Goal: Entertainment & Leisure: Browse casually

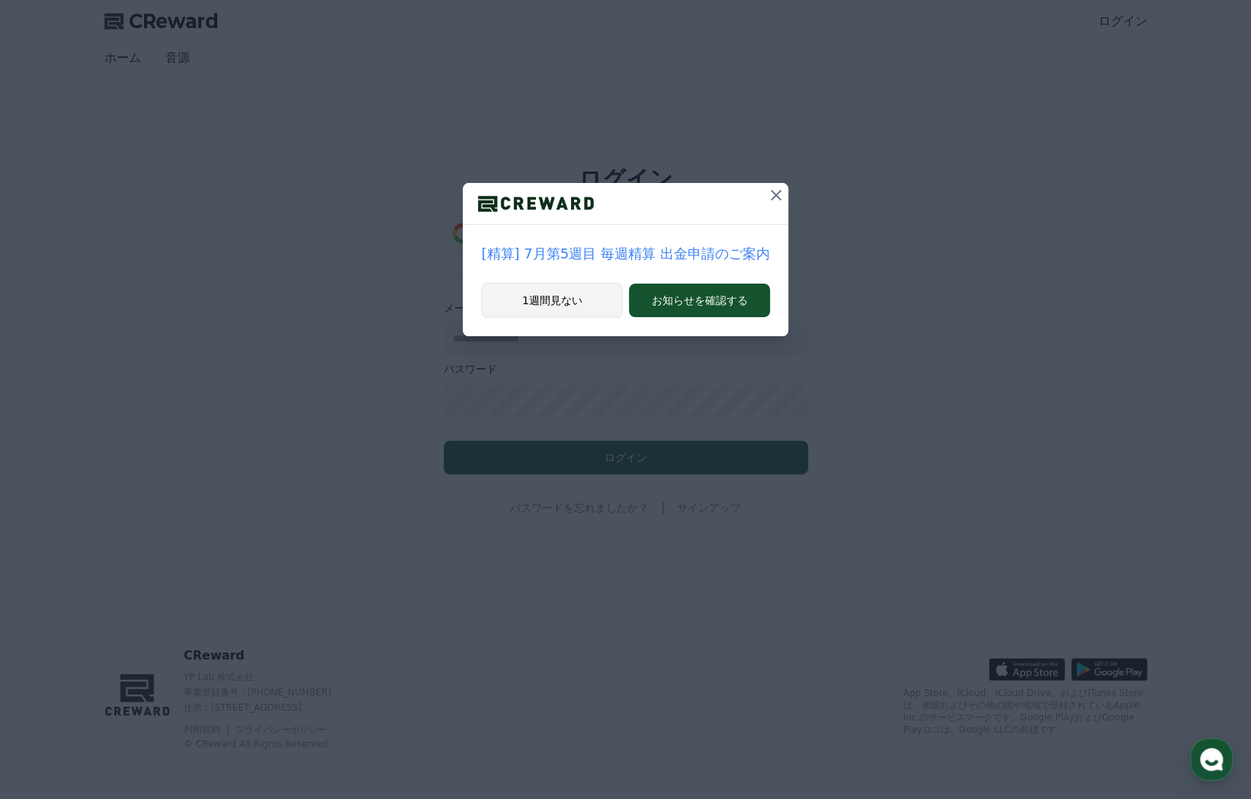
click at [572, 300] on button "1週間見ない" at bounding box center [552, 300] width 142 height 35
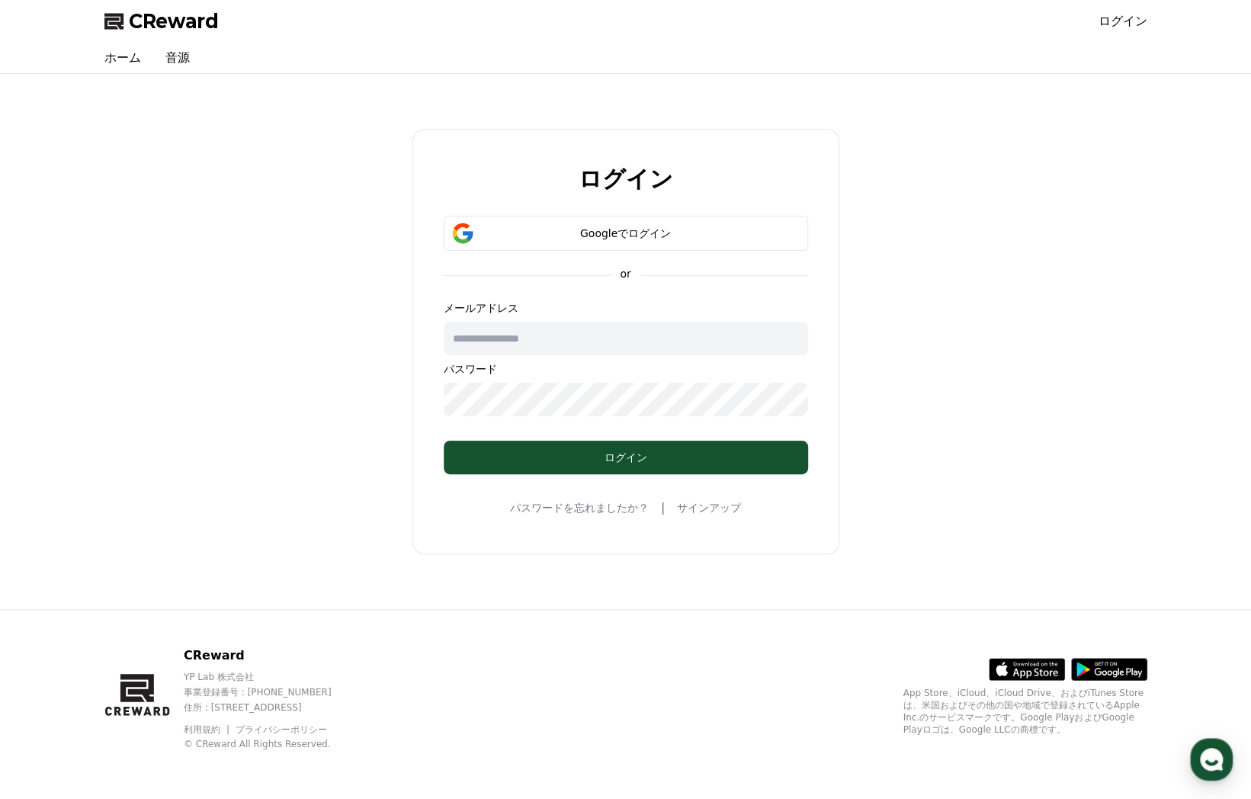
click at [595, 339] on input "text" at bounding box center [626, 339] width 364 height 34
type input "**********"
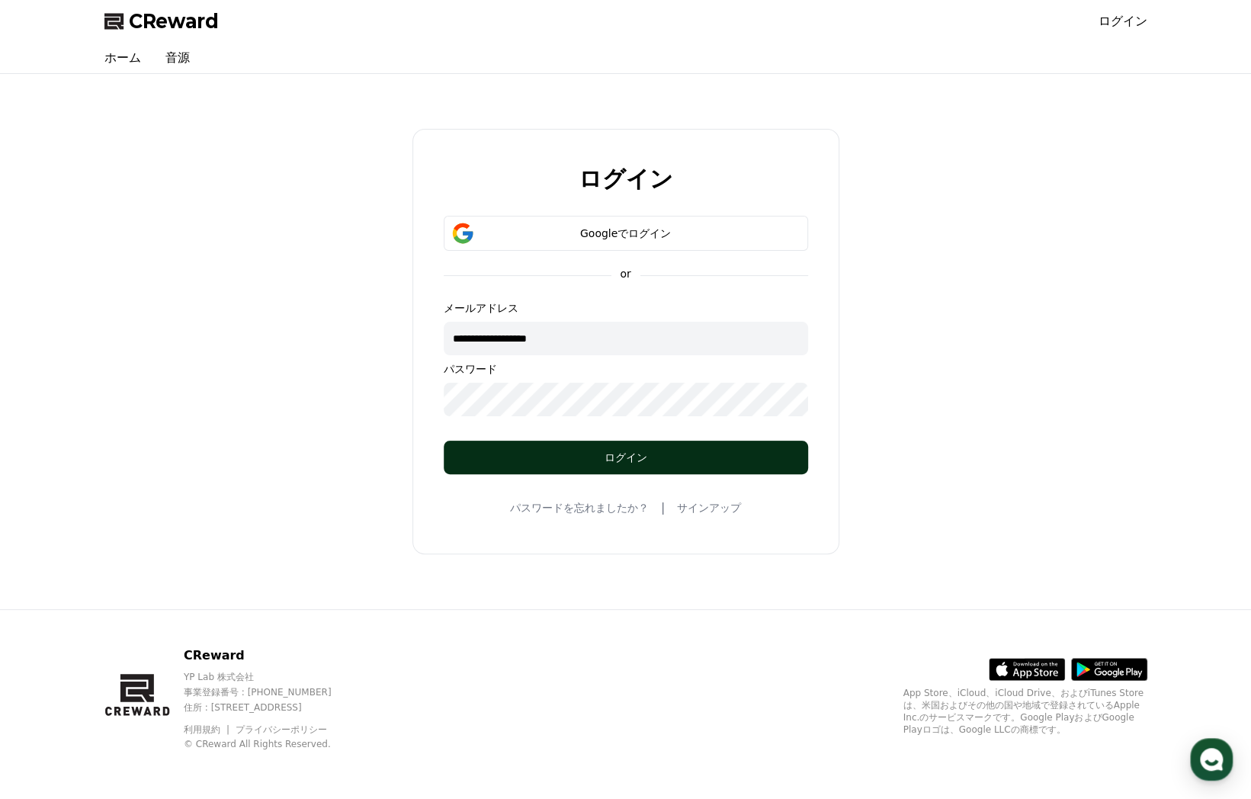
click at [534, 457] on div "ログイン" at bounding box center [625, 457] width 303 height 15
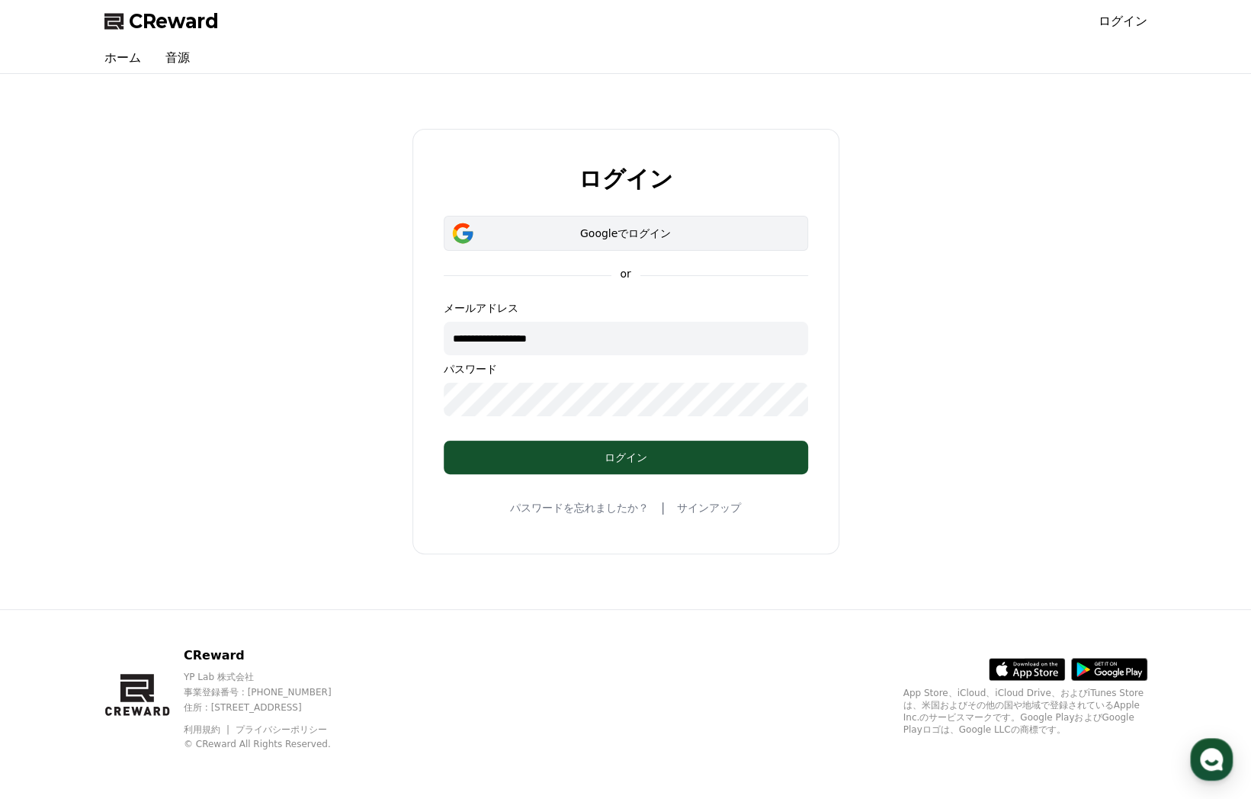
click at [557, 236] on div "Googleでログイン" at bounding box center [626, 233] width 320 height 15
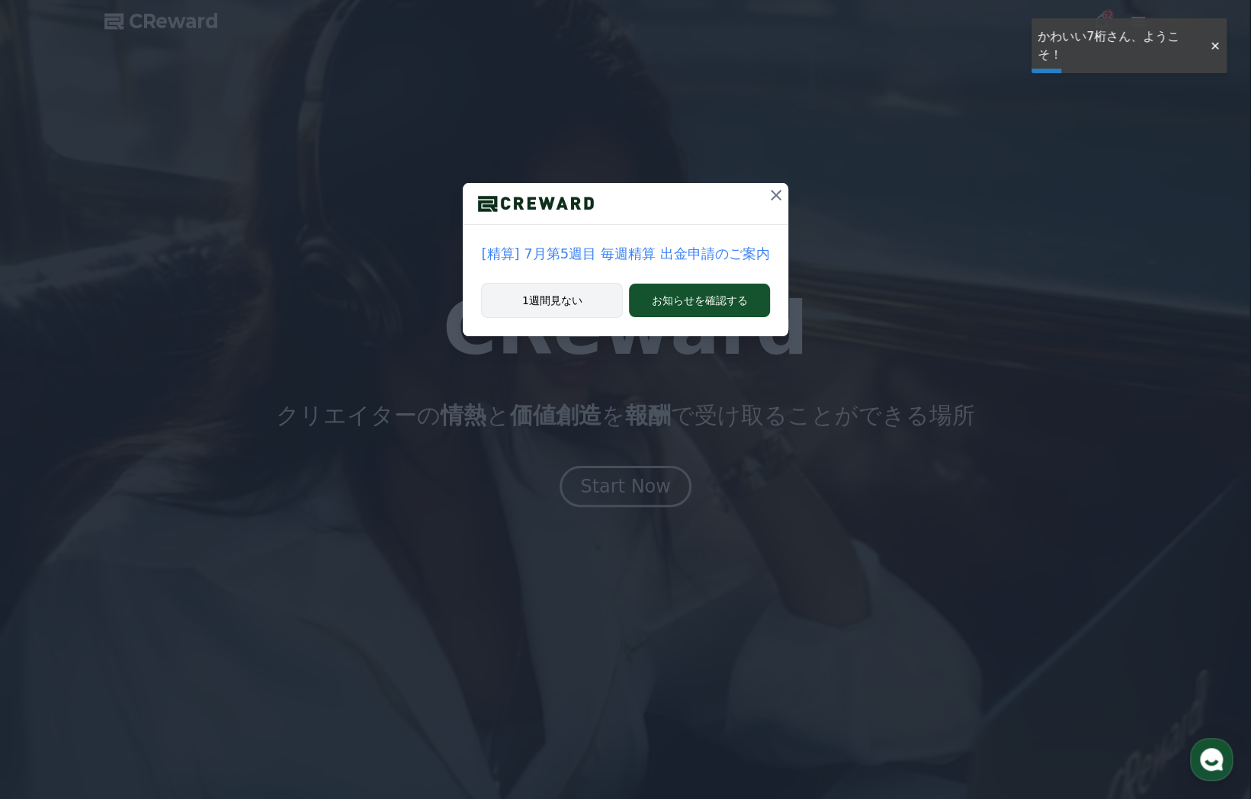
click at [572, 300] on button "1週間見ない" at bounding box center [552, 300] width 142 height 35
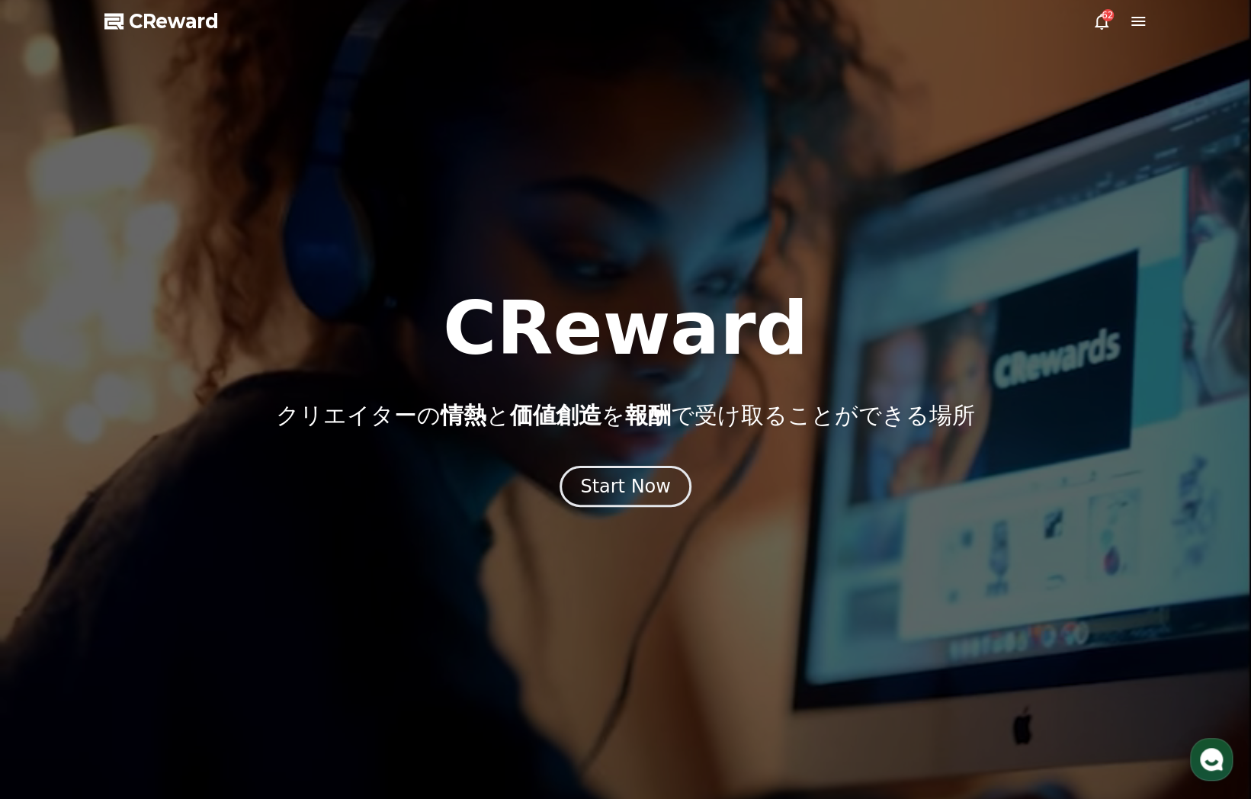
click at [1133, 24] on icon at bounding box center [1138, 21] width 18 height 18
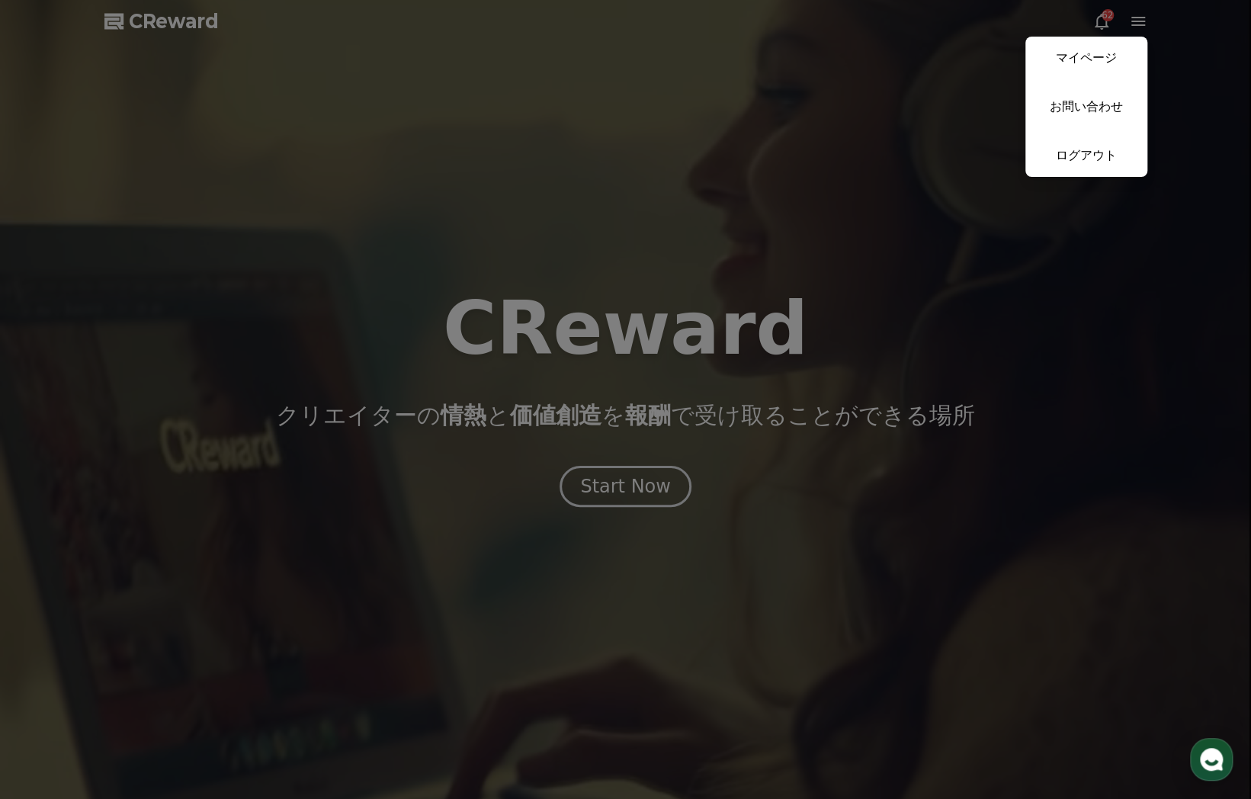
click at [1083, 53] on link "マイページ" at bounding box center [1086, 58] width 122 height 43
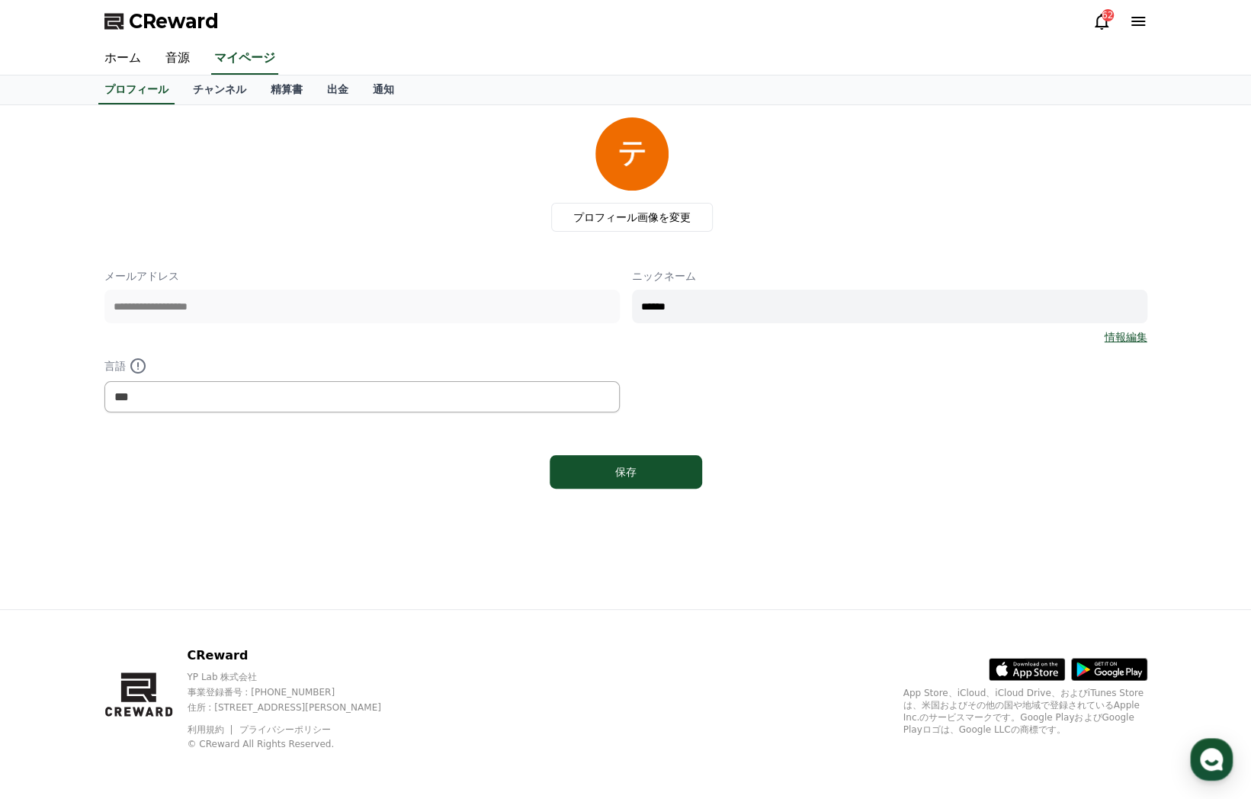
click at [1101, 25] on icon at bounding box center [1102, 21] width 18 height 18
click at [1102, 16] on div "62" at bounding box center [1108, 15] width 12 height 12
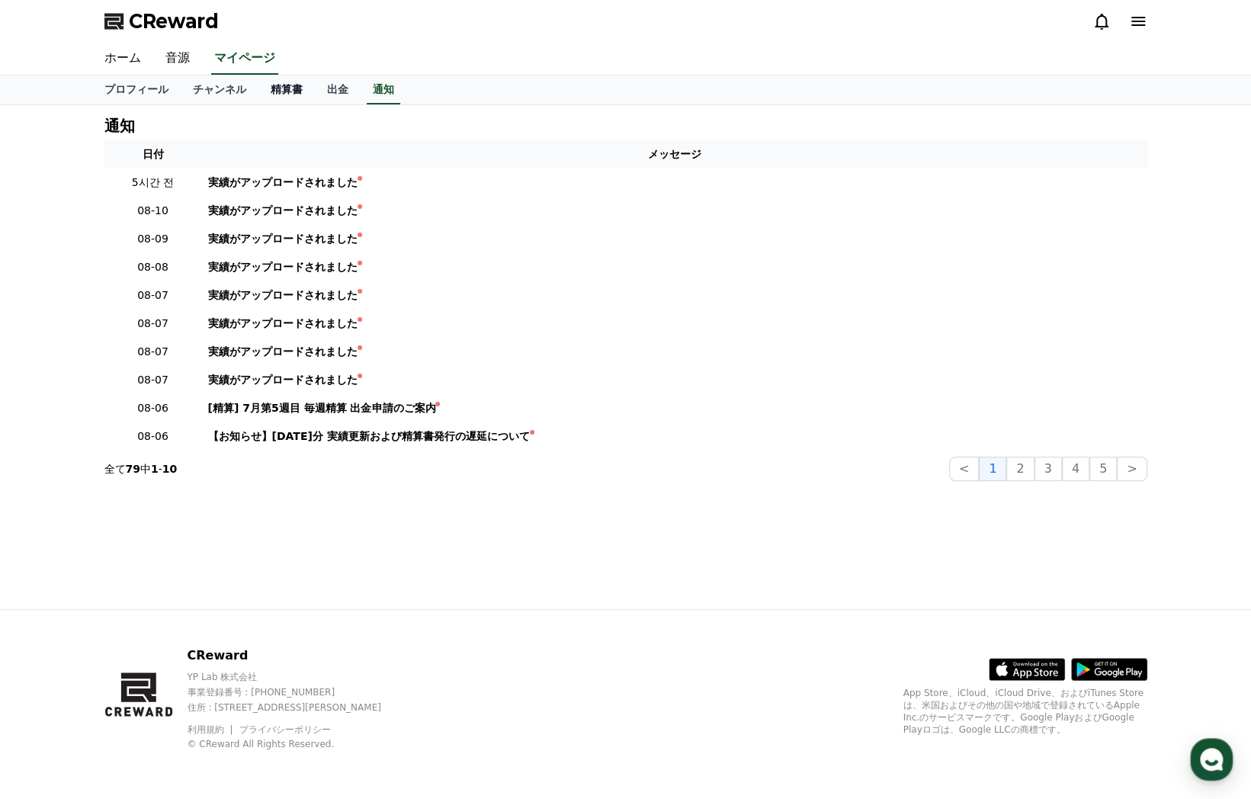
click at [258, 86] on link "精算書" at bounding box center [286, 89] width 56 height 29
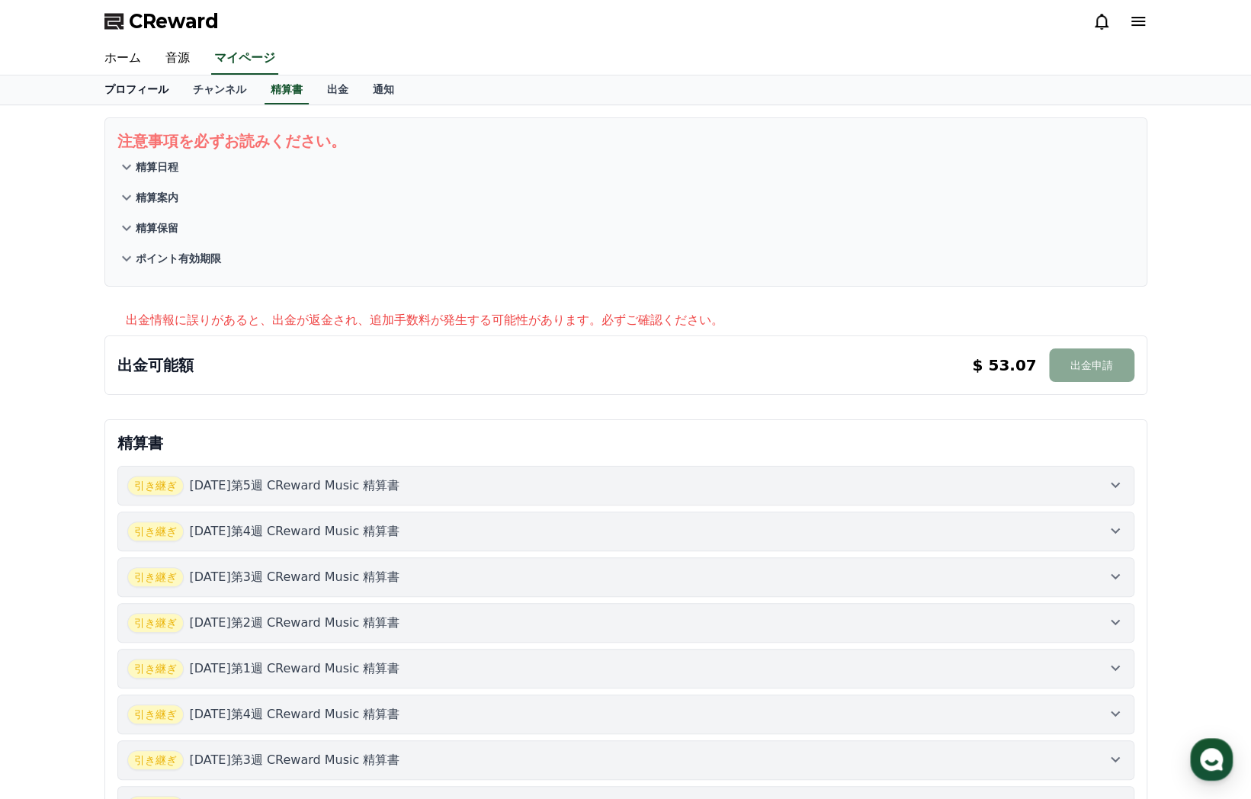
click at [131, 91] on link "プロフィール" at bounding box center [136, 89] width 88 height 29
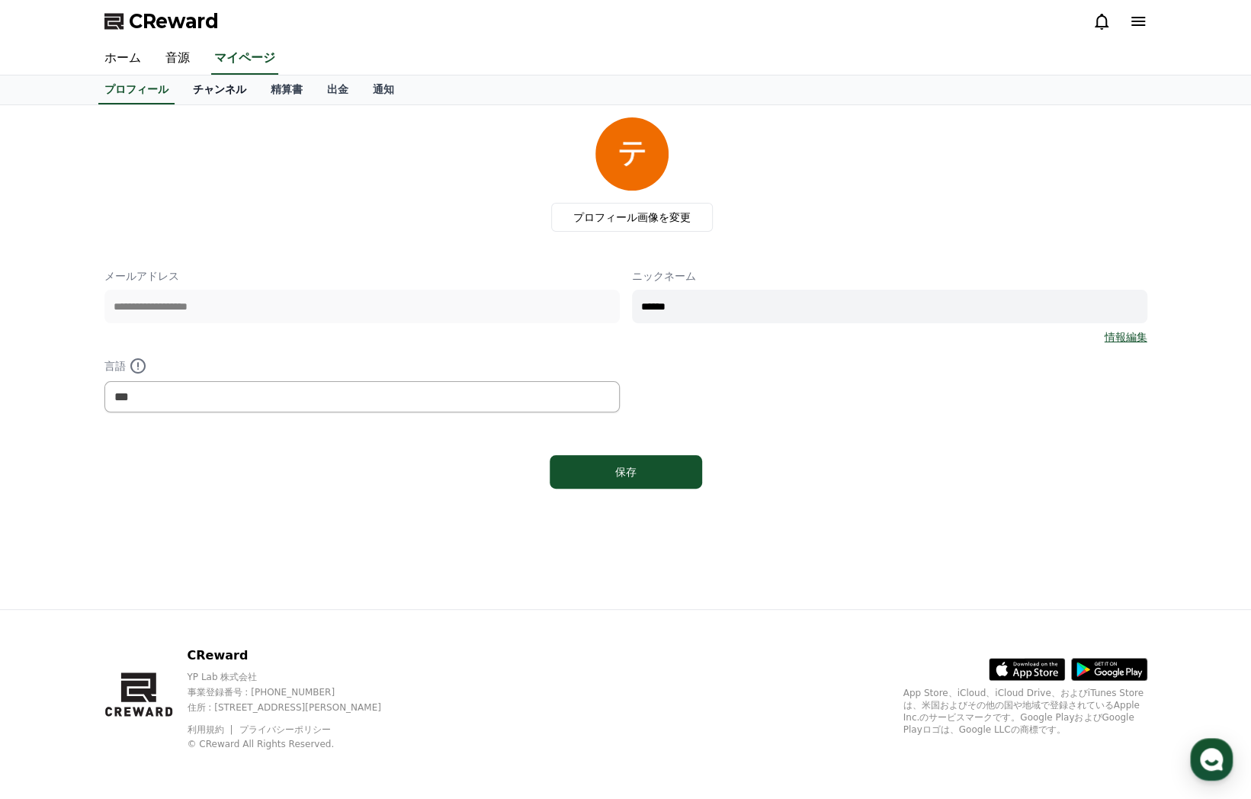
click at [181, 91] on link "チャンネル" at bounding box center [220, 89] width 78 height 29
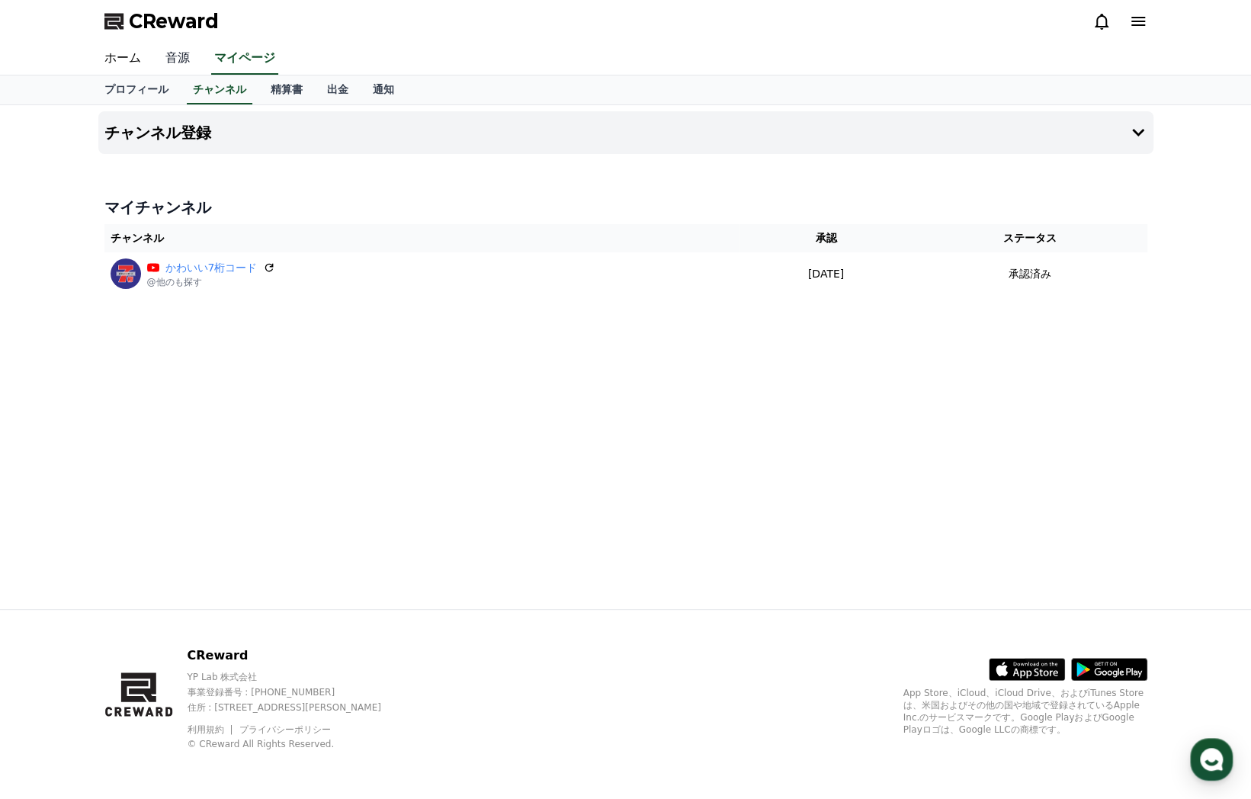
click at [171, 59] on link "音源" at bounding box center [177, 59] width 49 height 32
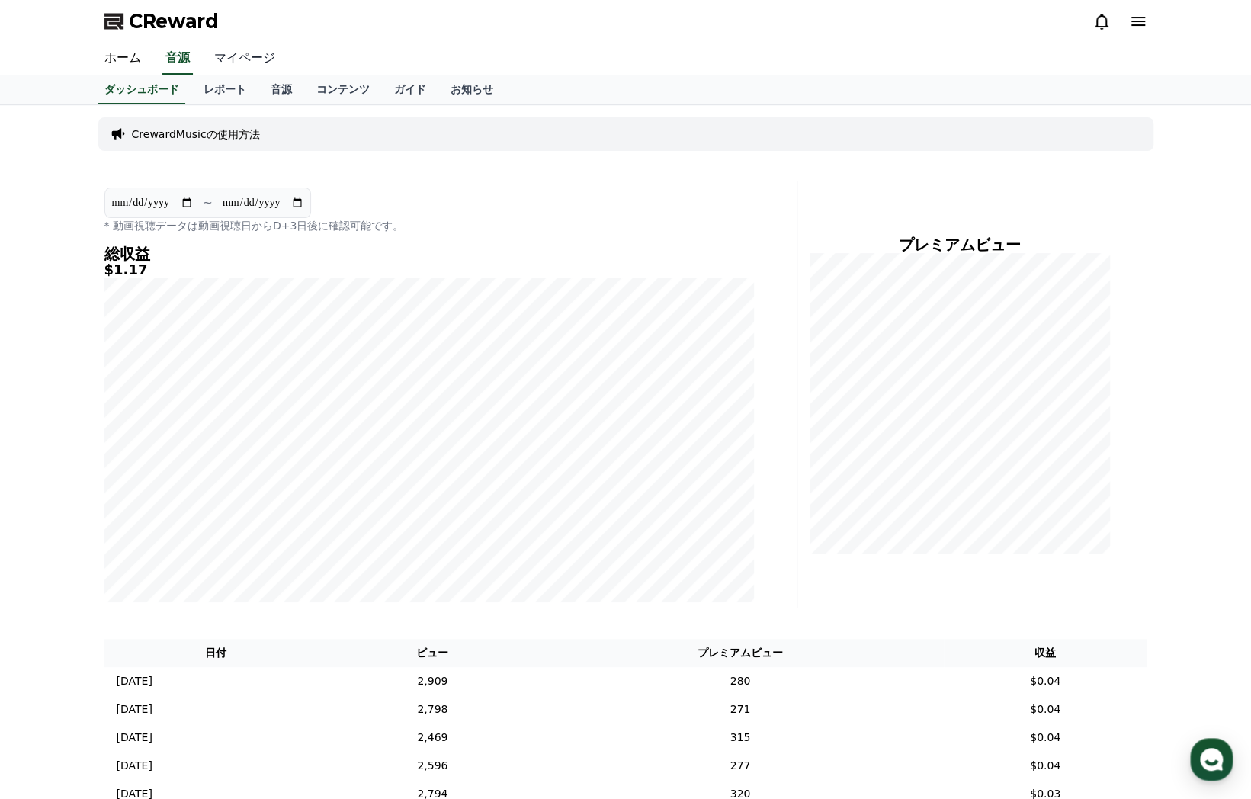
click at [227, 59] on link "マイページ" at bounding box center [244, 59] width 85 height 32
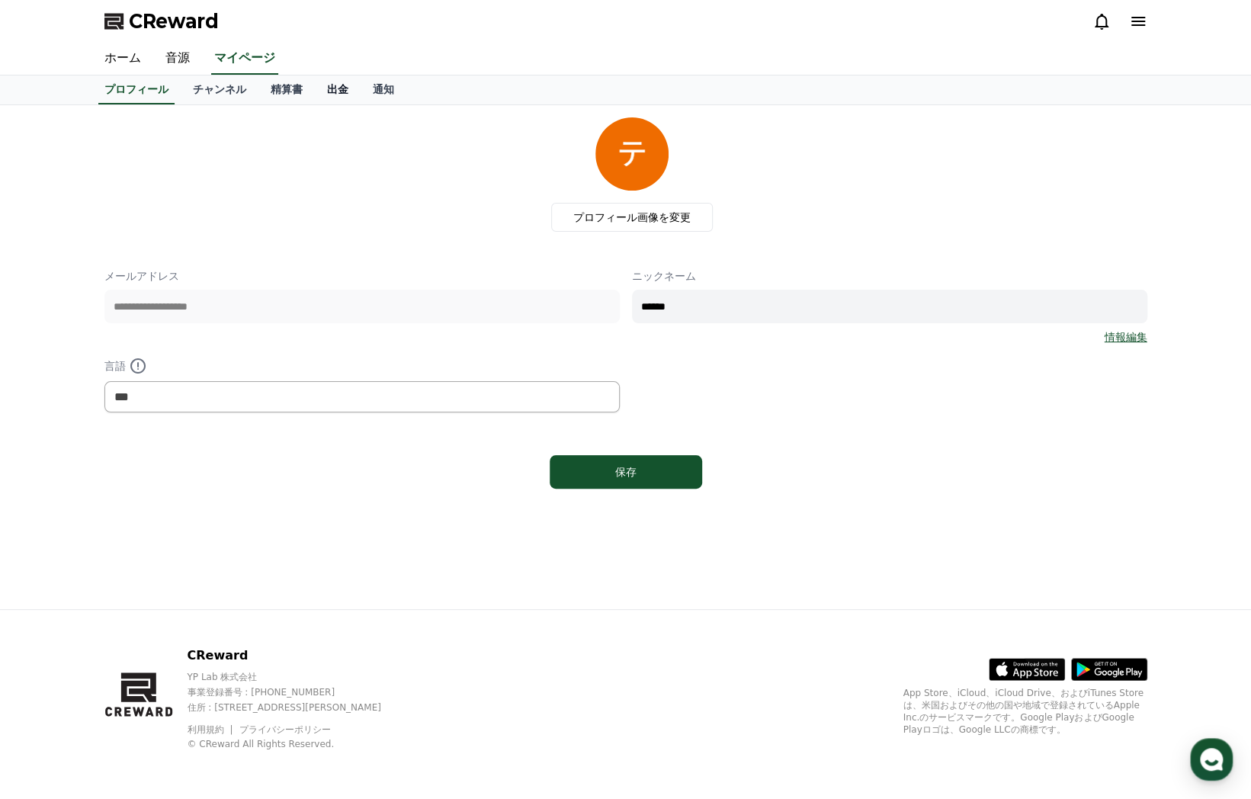
click at [315, 91] on link "出金" at bounding box center [338, 89] width 46 height 29
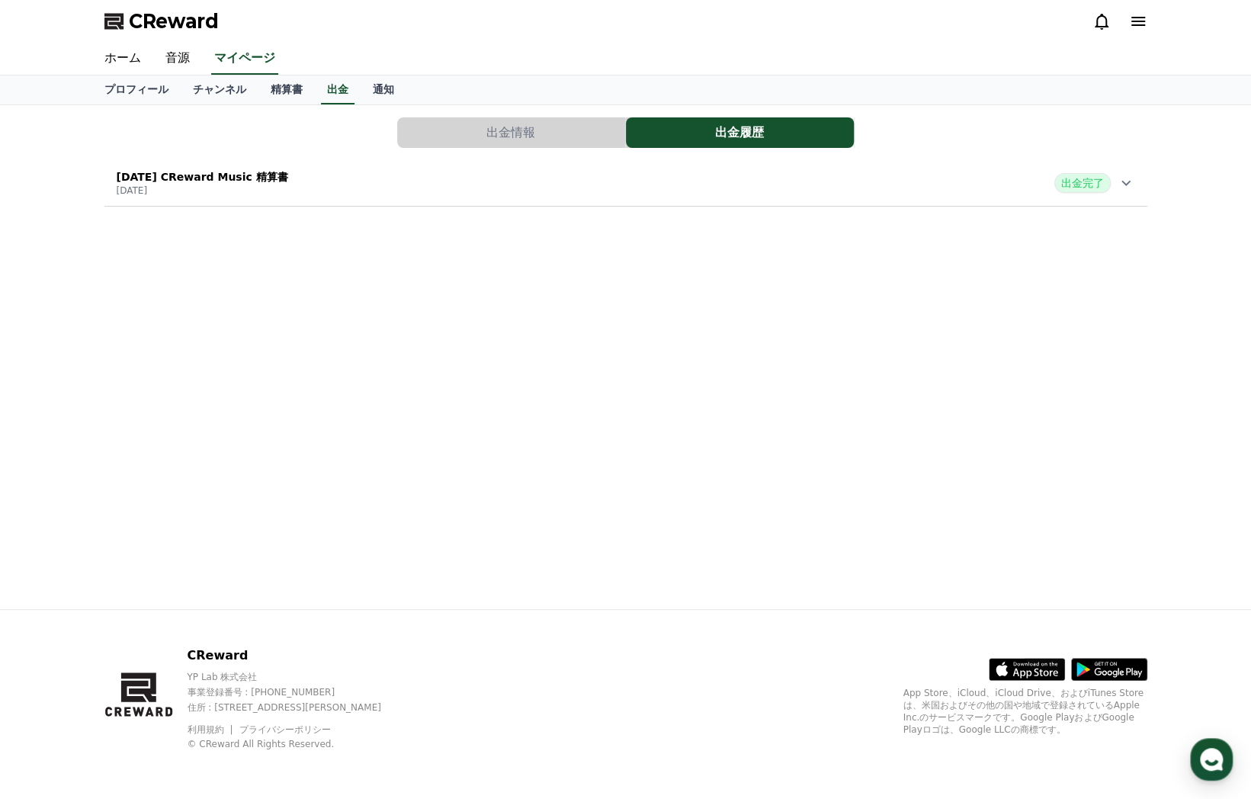
click at [480, 133] on button "出金情報" at bounding box center [511, 132] width 228 height 30
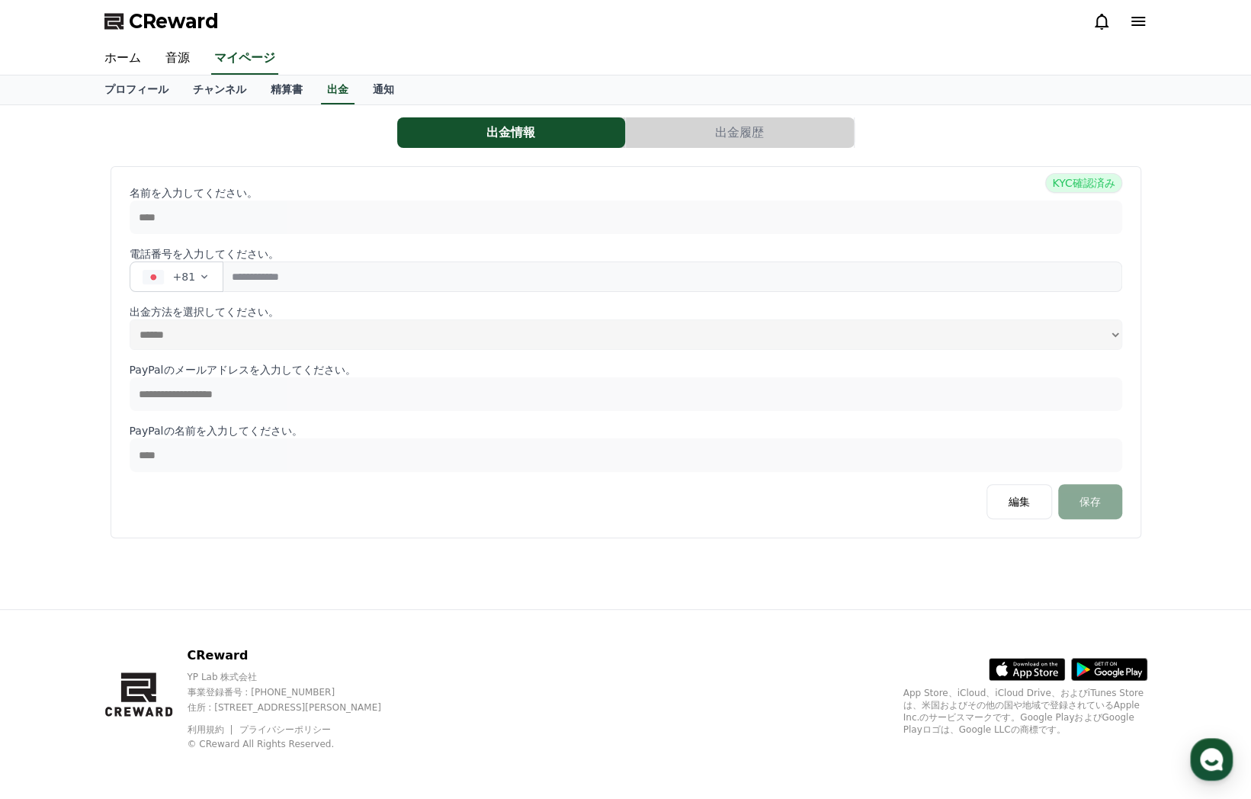
click at [647, 130] on button "出金履歴" at bounding box center [740, 132] width 228 height 30
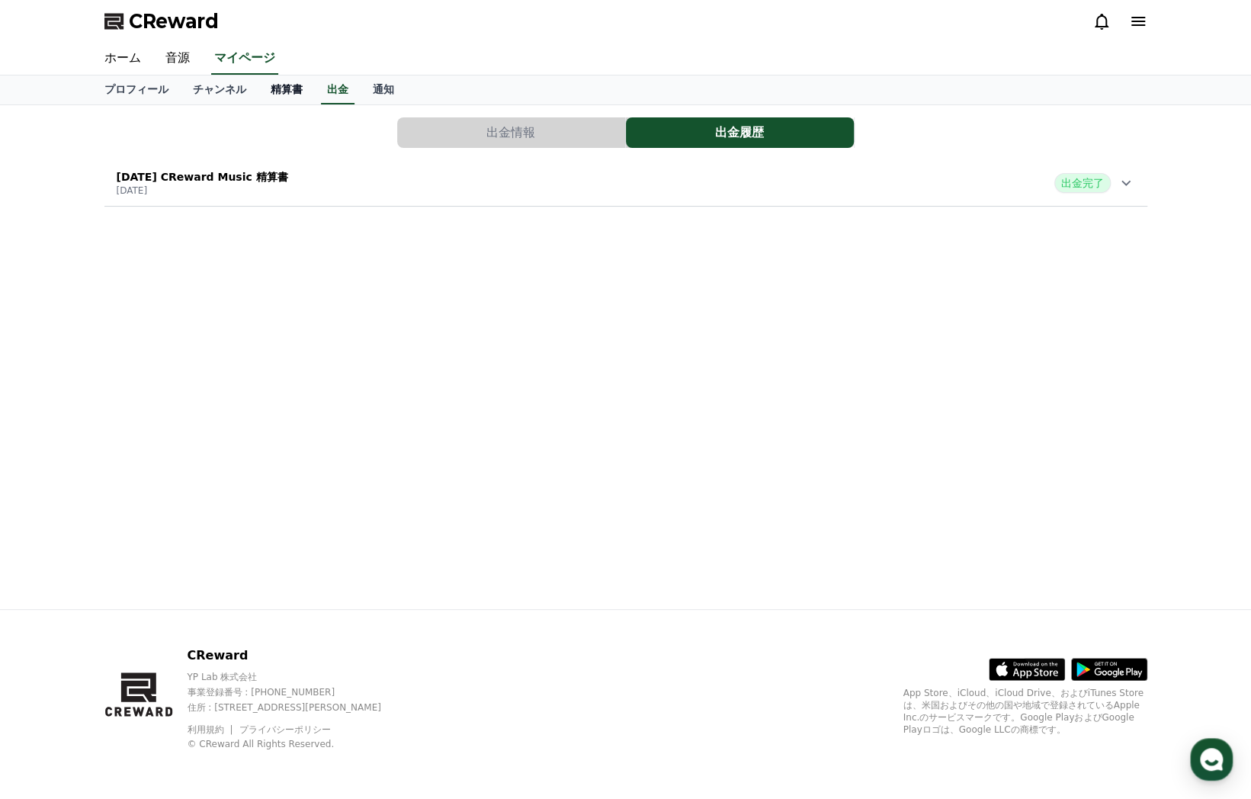
click at [258, 85] on link "精算書" at bounding box center [286, 89] width 56 height 29
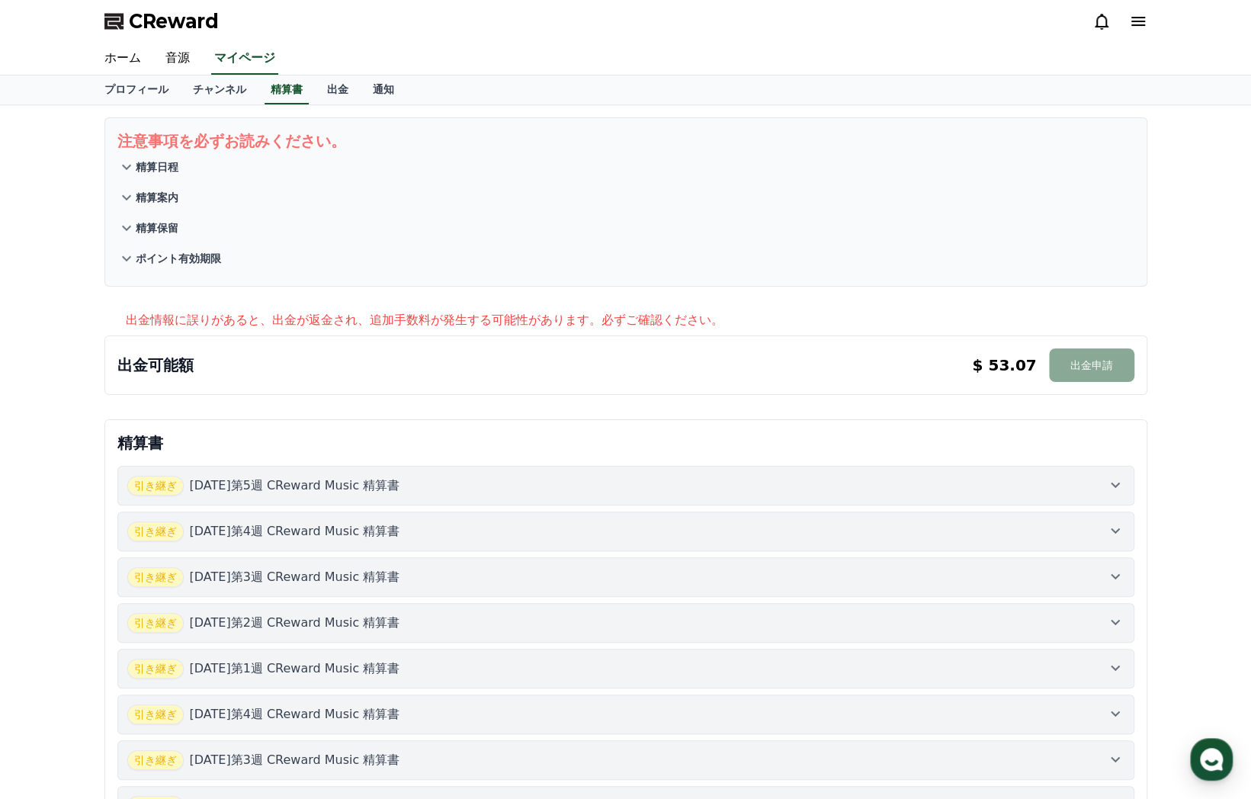
click at [128, 164] on icon at bounding box center [126, 167] width 18 height 18
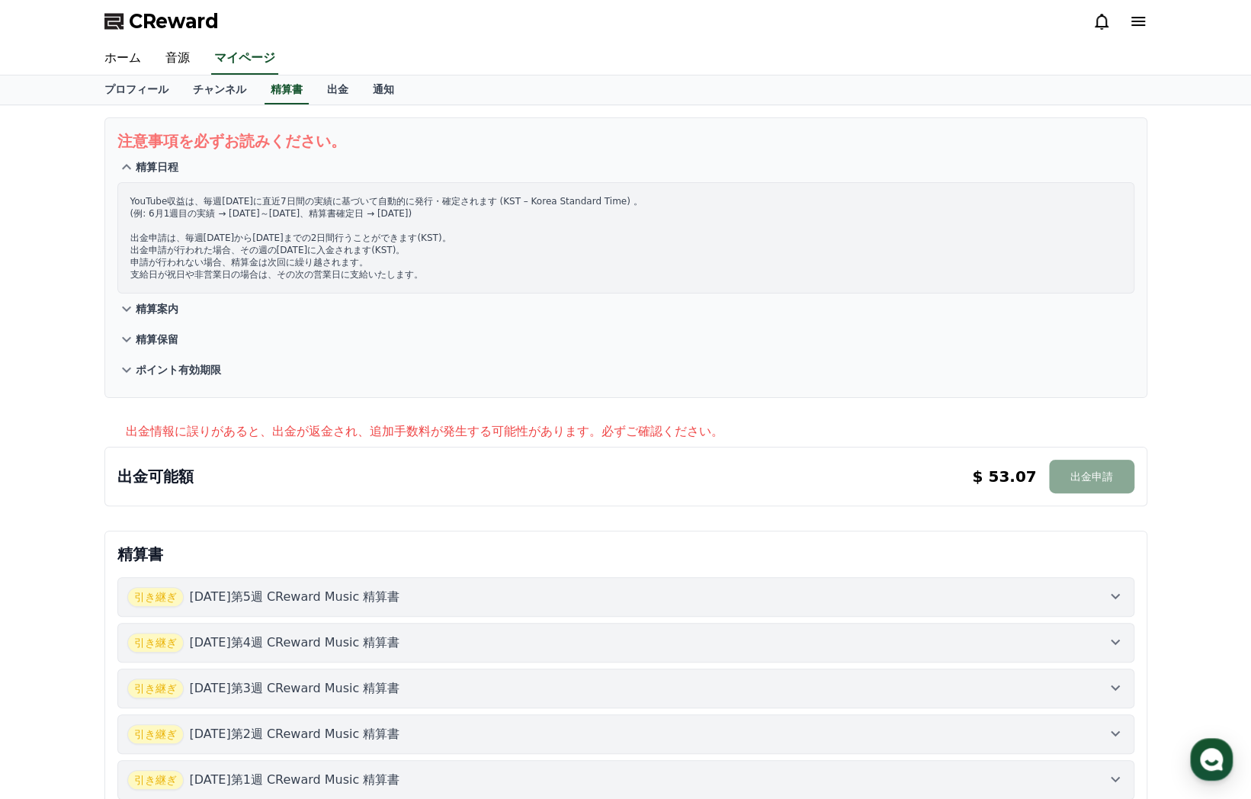
click at [128, 164] on icon at bounding box center [126, 167] width 18 height 18
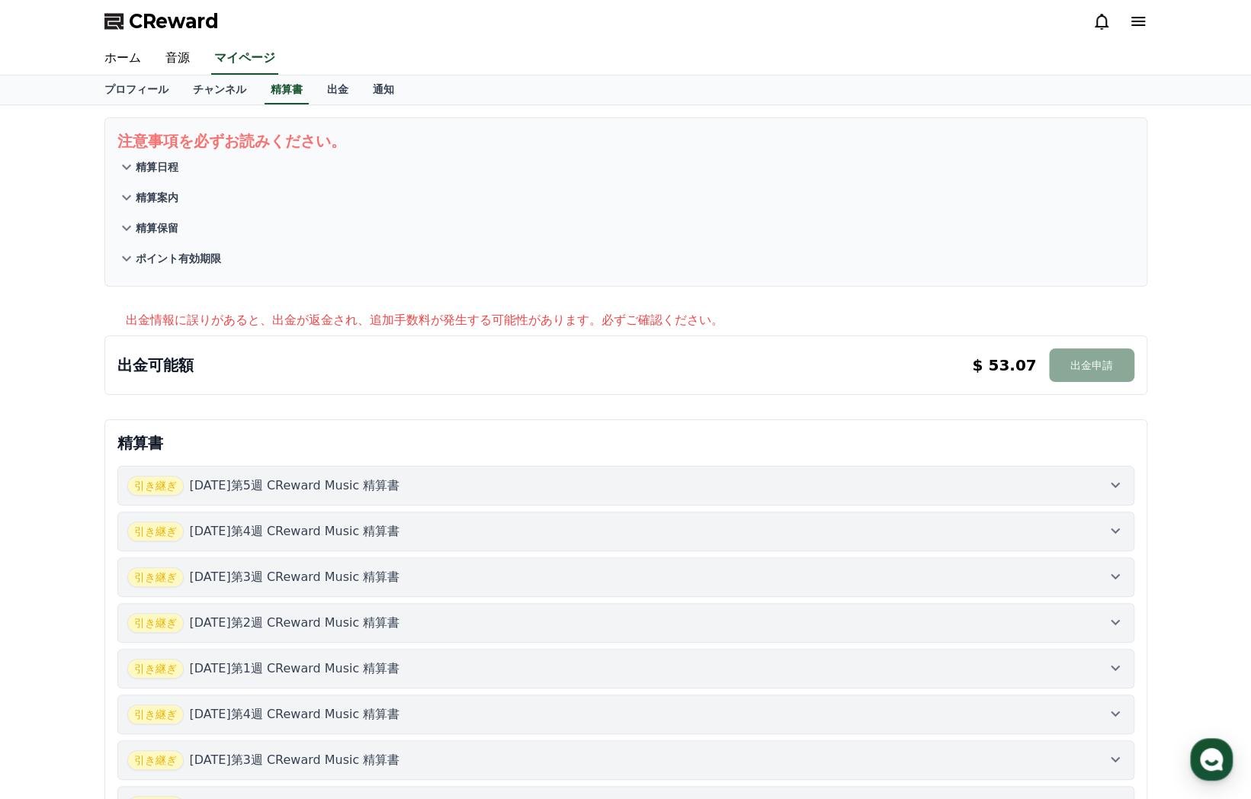
click at [127, 192] on icon at bounding box center [126, 197] width 18 height 18
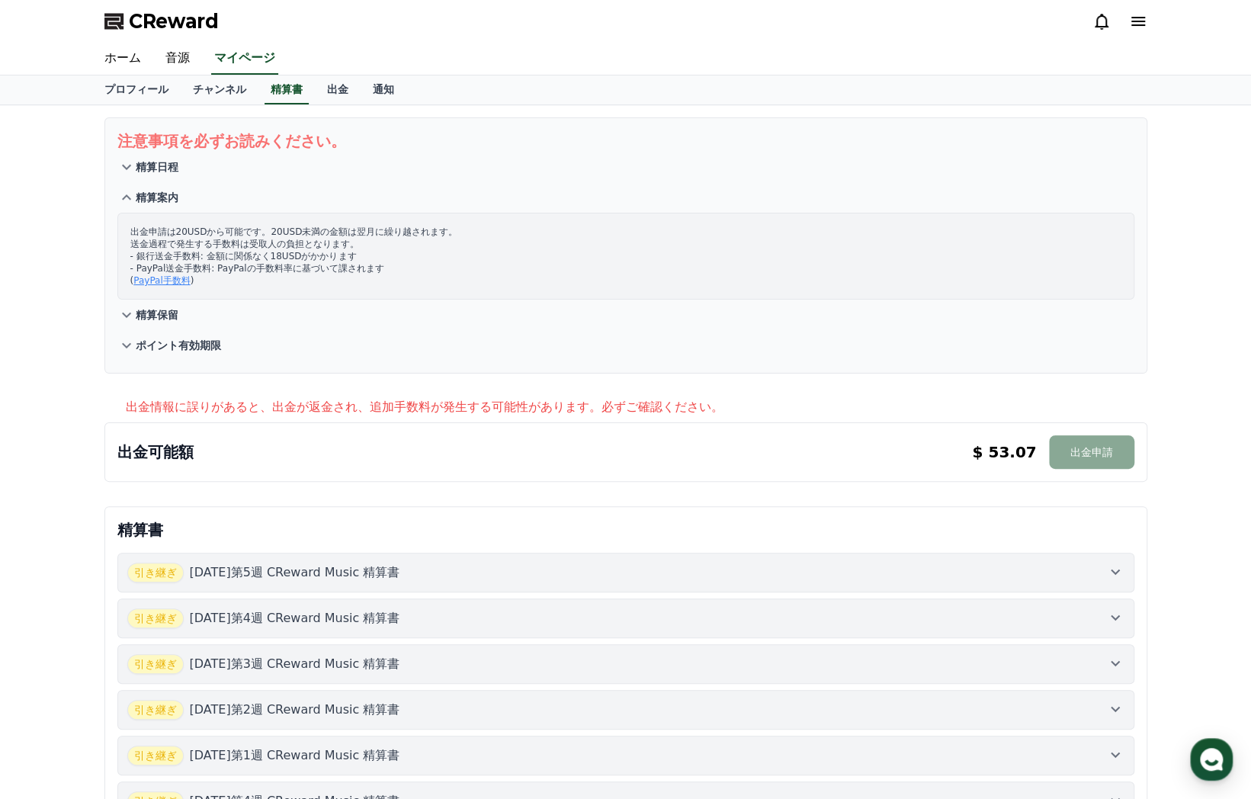
click at [127, 192] on icon at bounding box center [126, 197] width 18 height 18
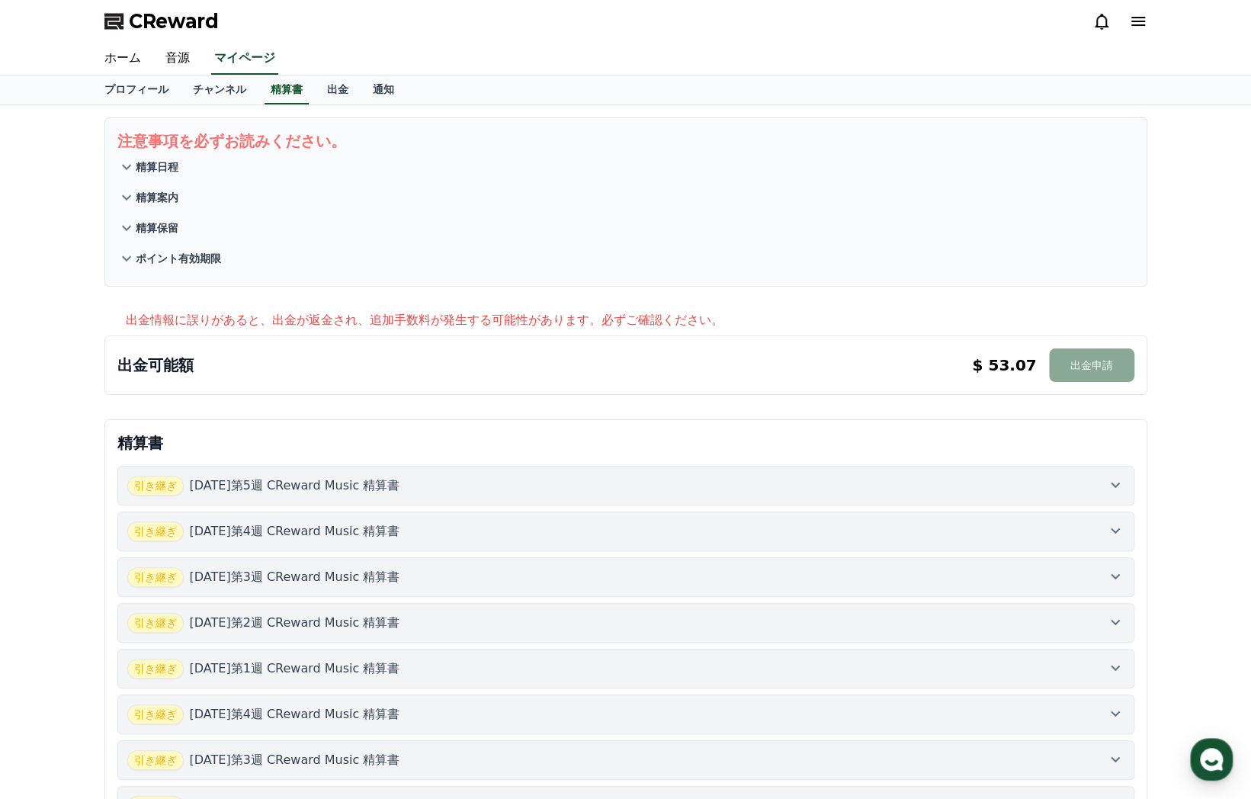
click at [297, 321] on p "出金情報に誤りがあると、出金が返金され、追加手数料が発生する可能性があります。必ずご確認ください。" at bounding box center [637, 320] width 1022 height 18
click at [139, 257] on p "ポイント有効期限" at bounding box center [178, 258] width 85 height 15
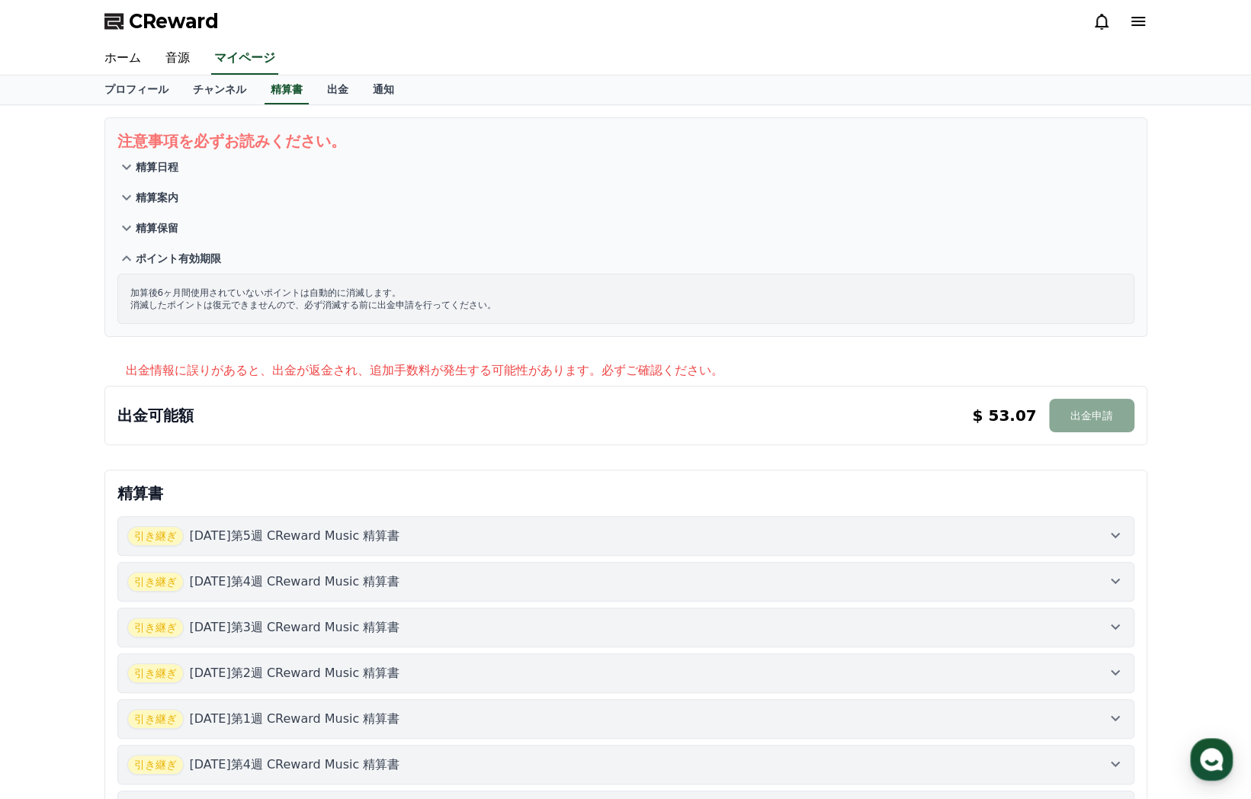
click at [137, 257] on p "ポイント有効期限" at bounding box center [178, 258] width 85 height 15
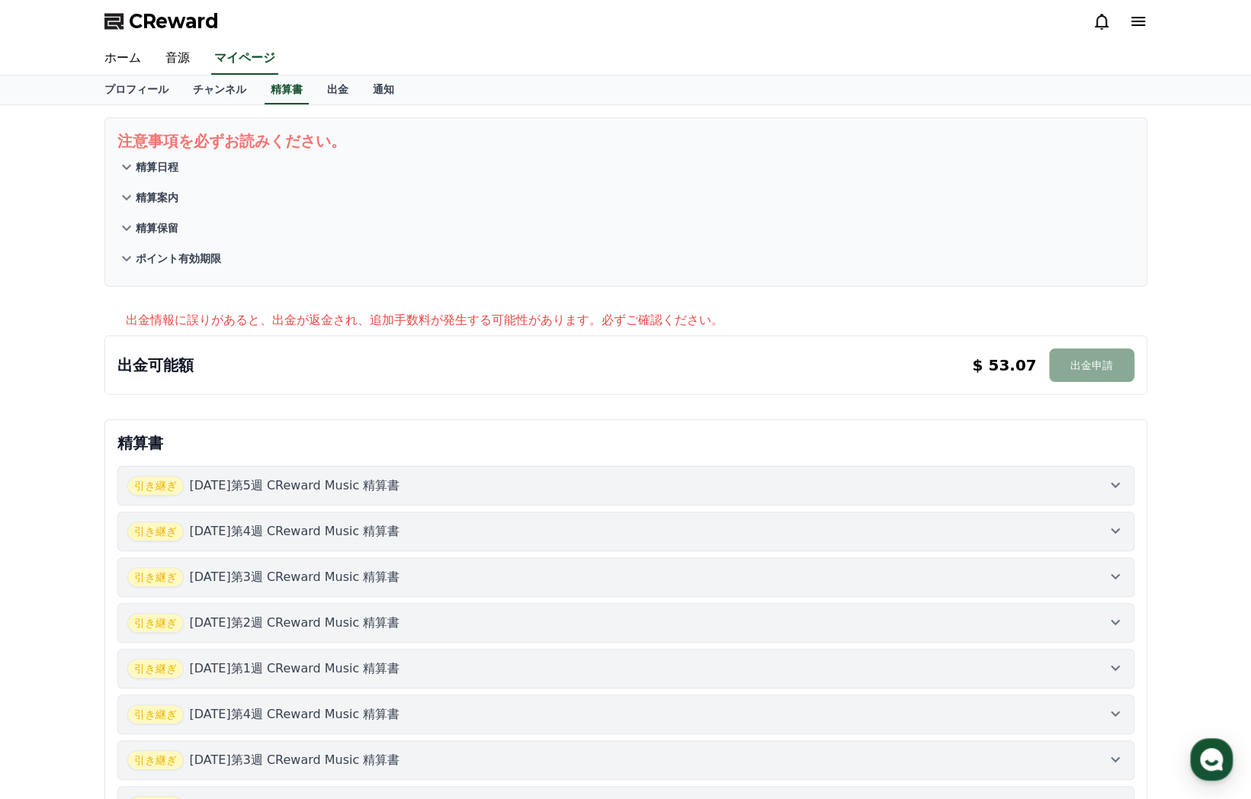
click at [131, 172] on icon at bounding box center [126, 167] width 18 height 18
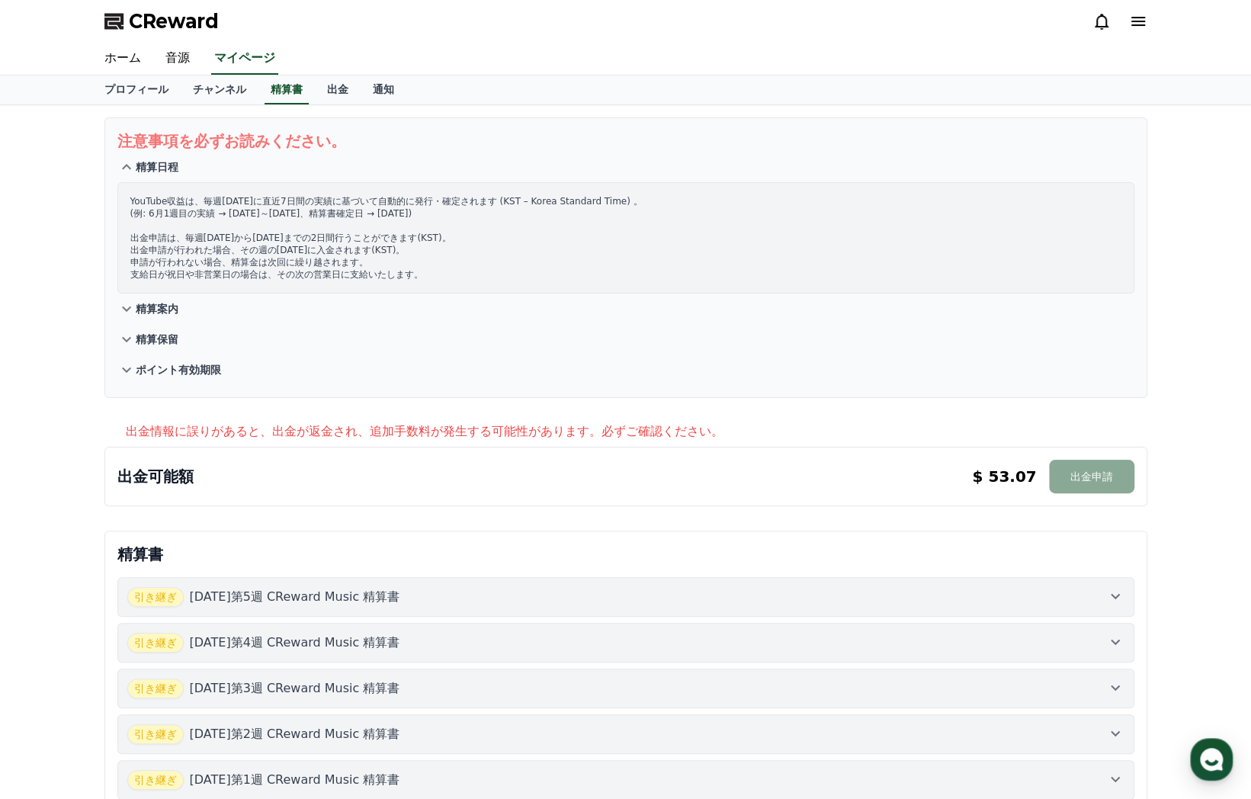
click at [131, 172] on icon at bounding box center [126, 167] width 18 height 18
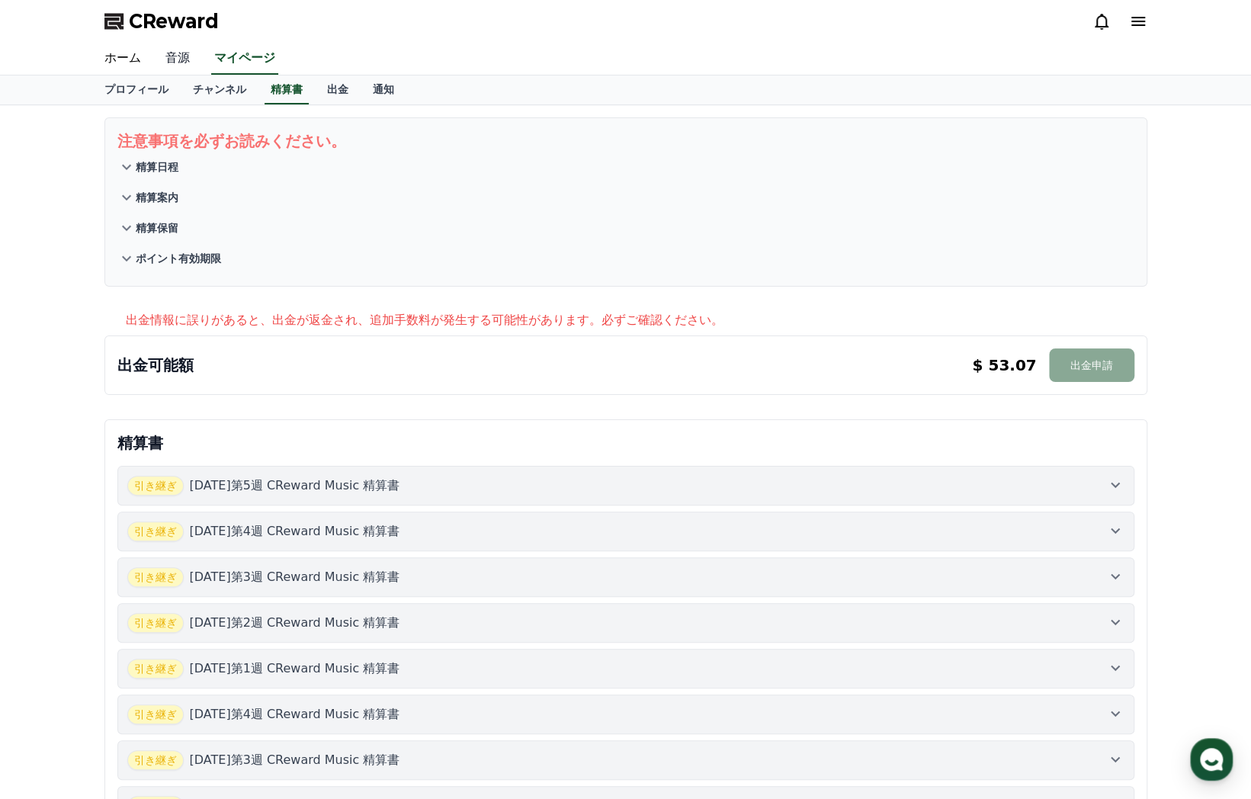
click at [169, 58] on link "音源" at bounding box center [177, 59] width 49 height 32
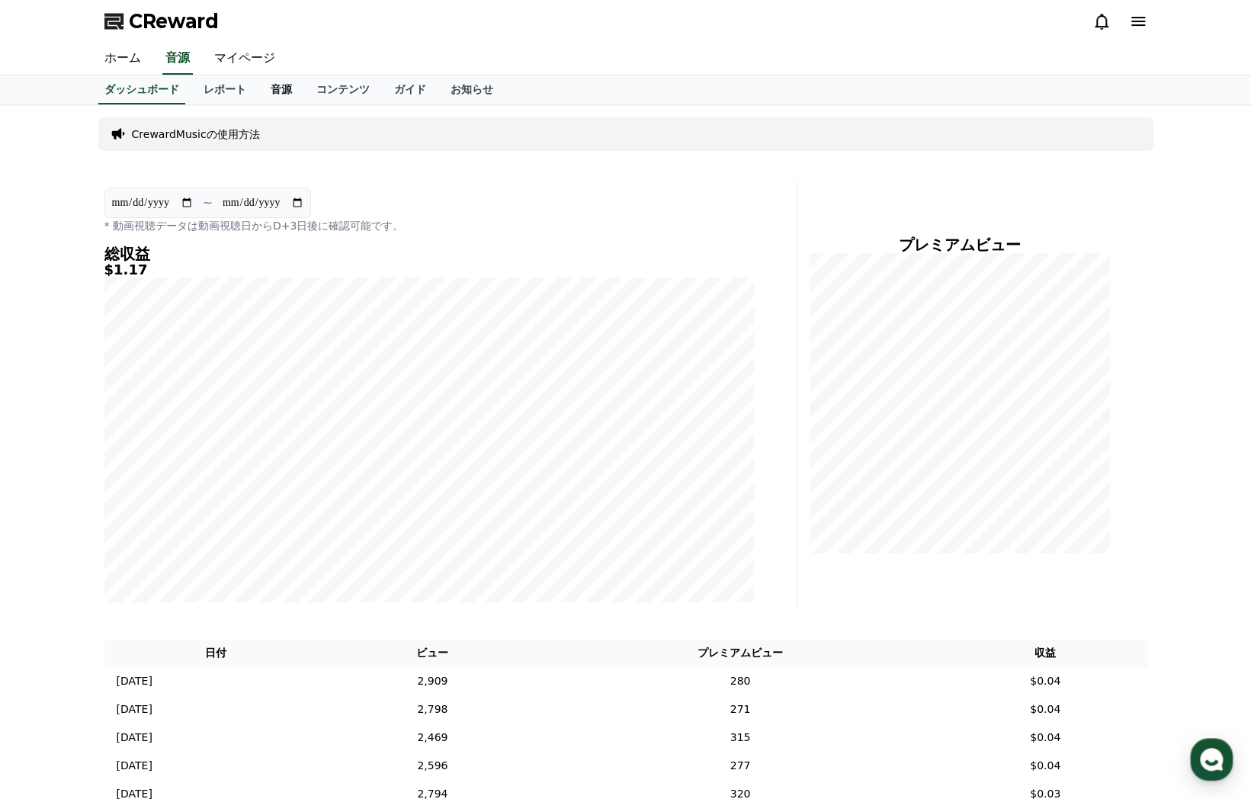
click at [259, 88] on link "音源" at bounding box center [281, 89] width 46 height 29
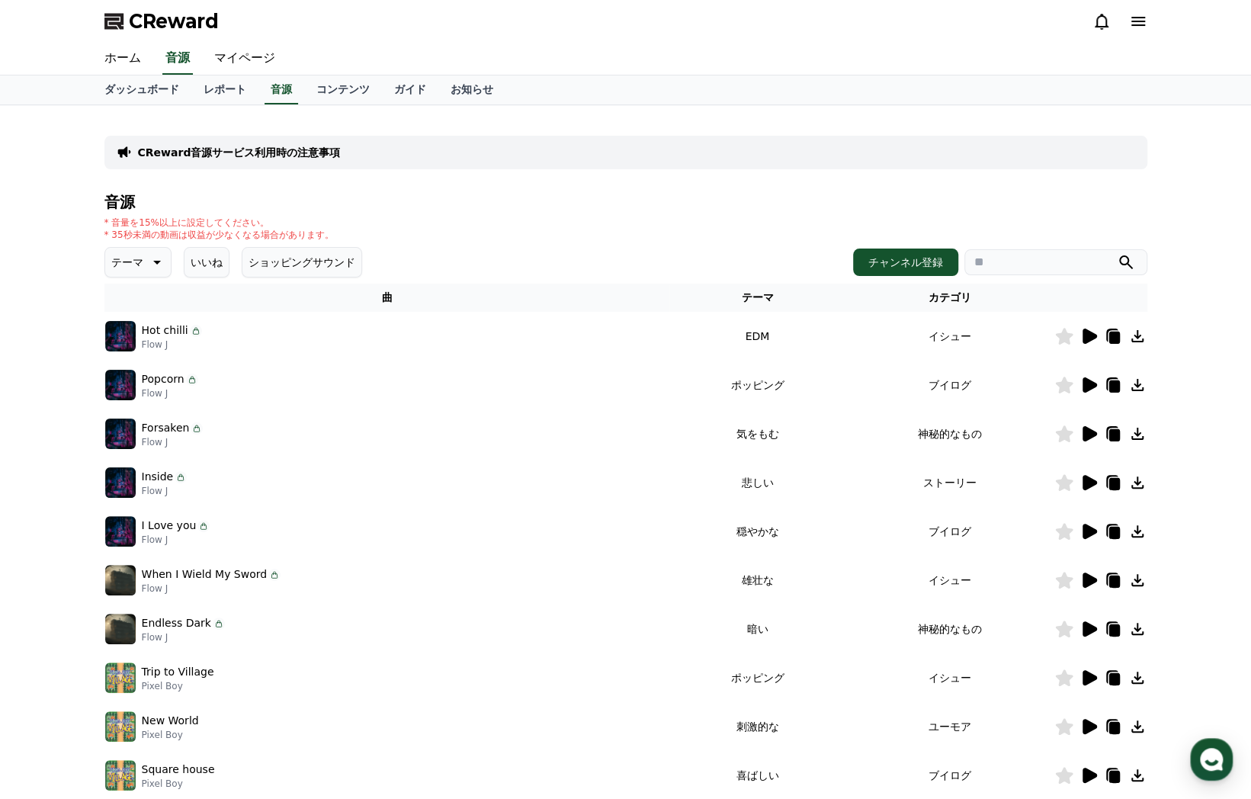
click at [1096, 333] on icon at bounding box center [1089, 336] width 18 height 18
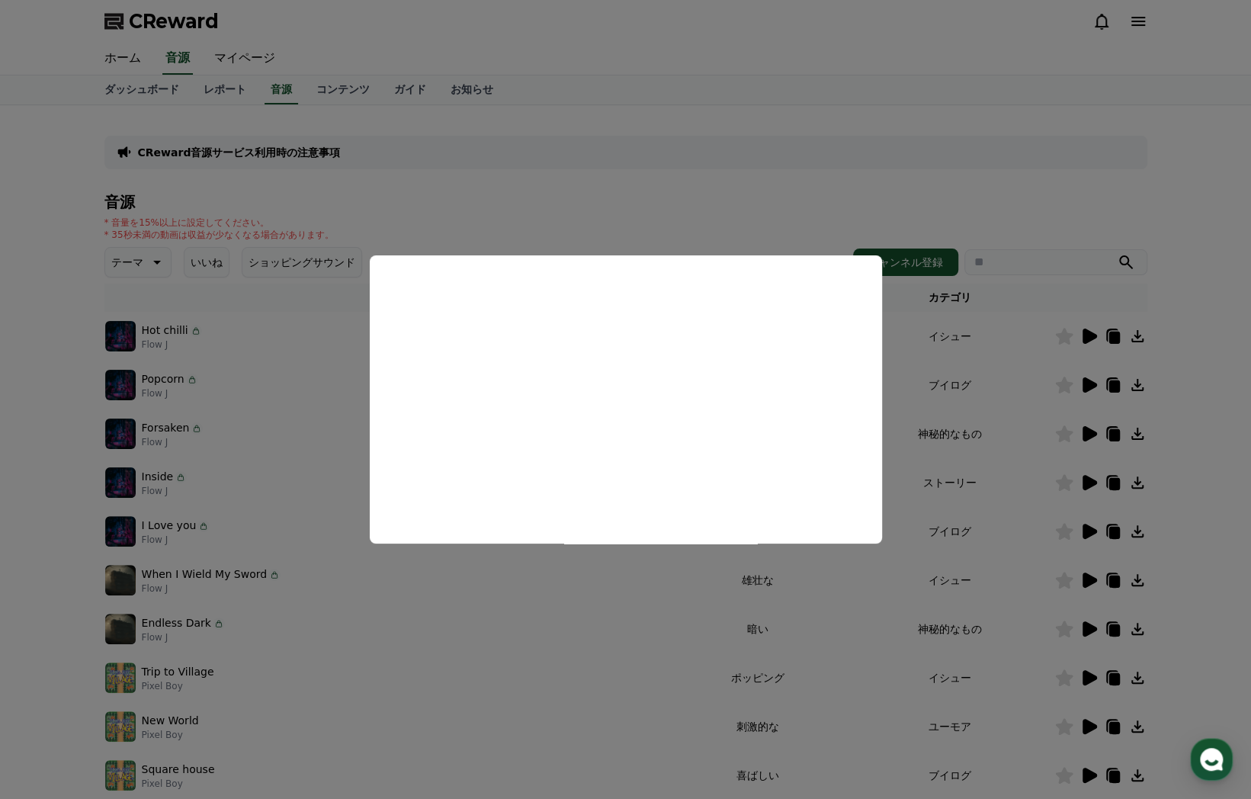
click at [649, 567] on button "close modal" at bounding box center [625, 399] width 1251 height 799
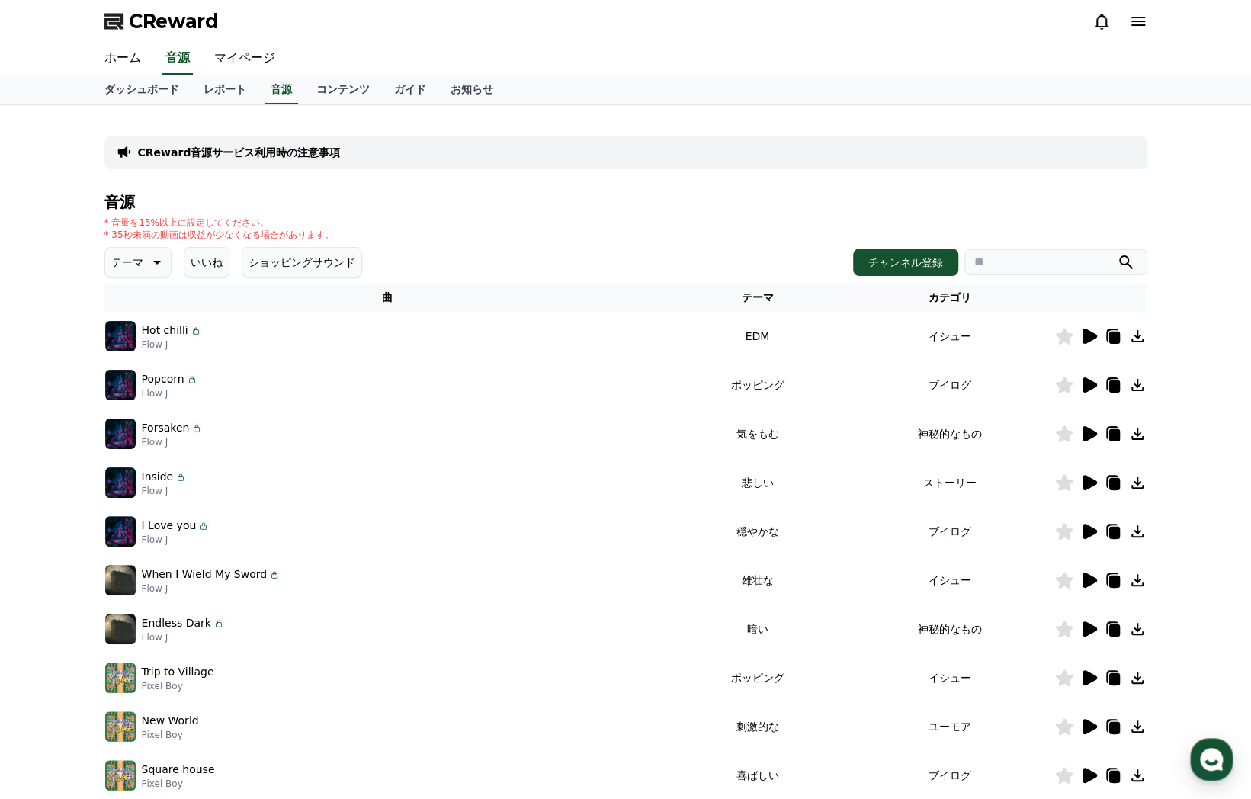
click at [150, 257] on icon at bounding box center [155, 262] width 18 height 18
click at [139, 345] on button "穏やかな" at bounding box center [134, 346] width 55 height 34
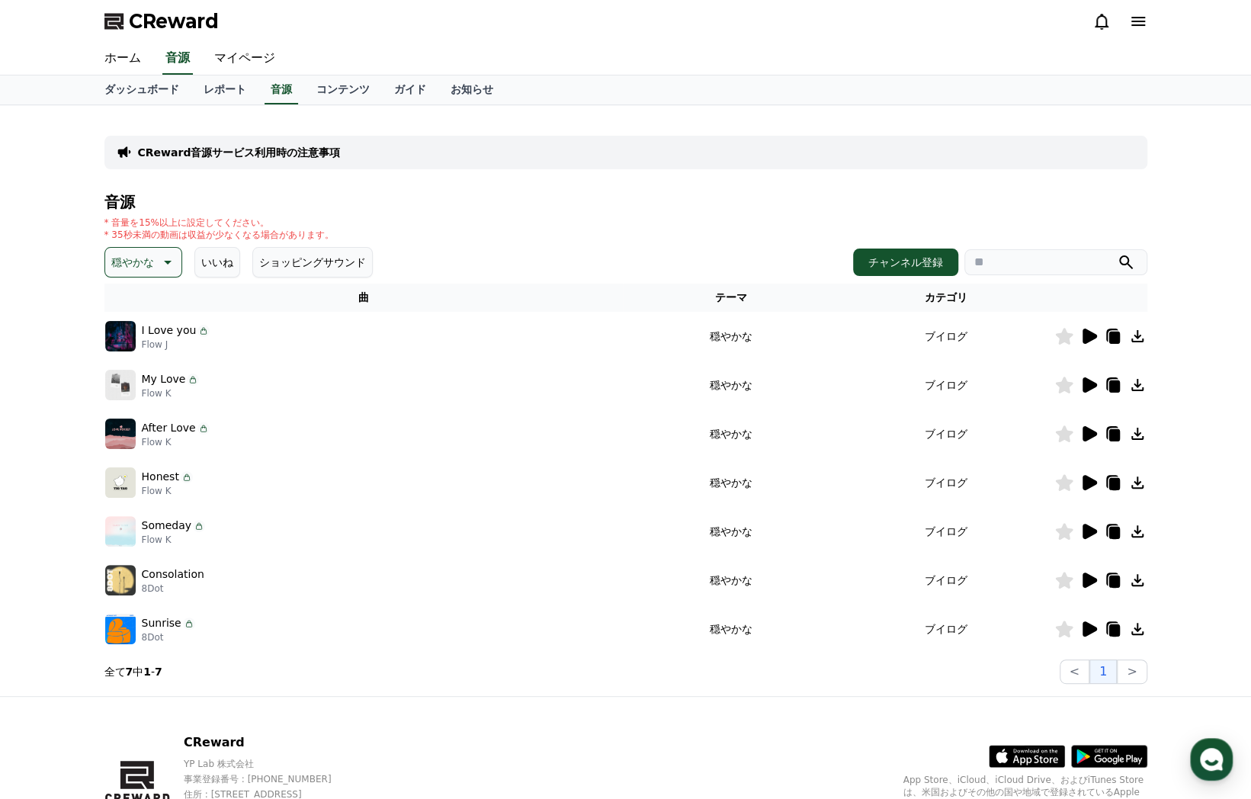
click at [1092, 330] on icon at bounding box center [1089, 336] width 18 height 18
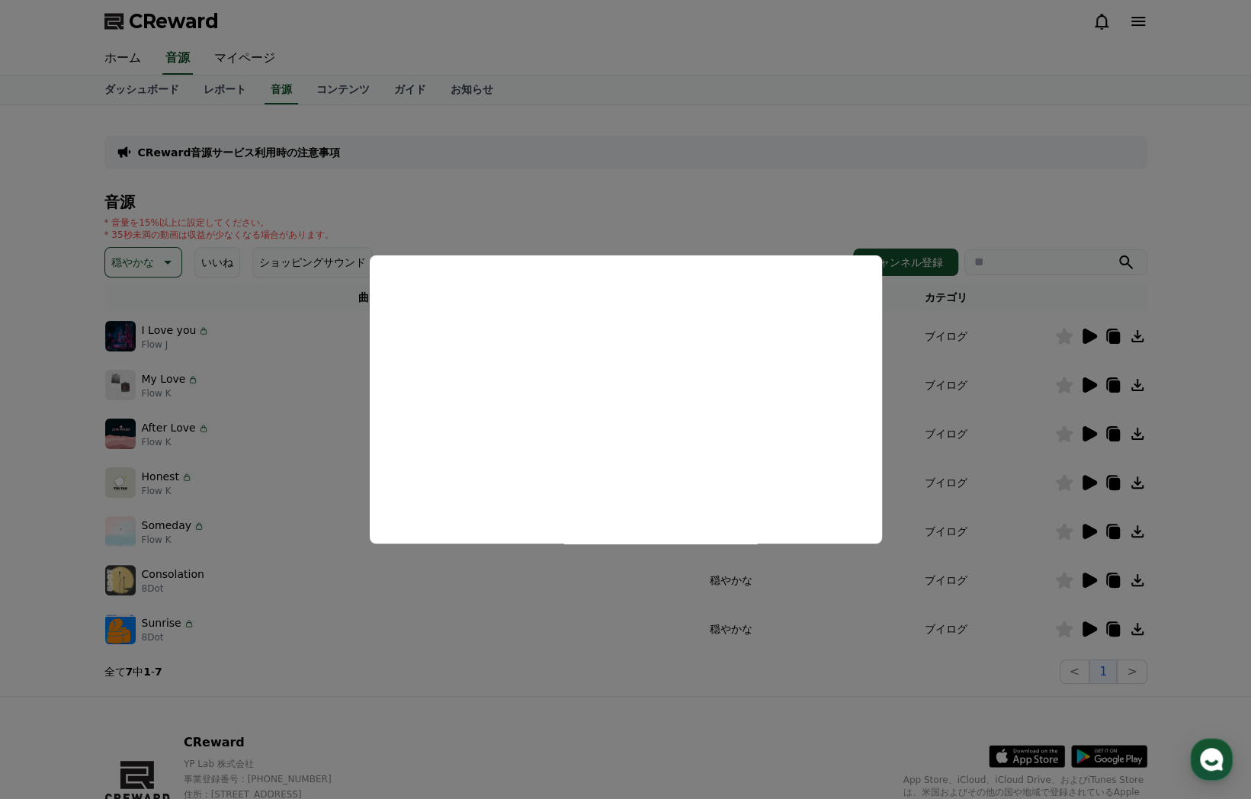
click at [1084, 621] on button "close modal" at bounding box center [625, 399] width 1251 height 799
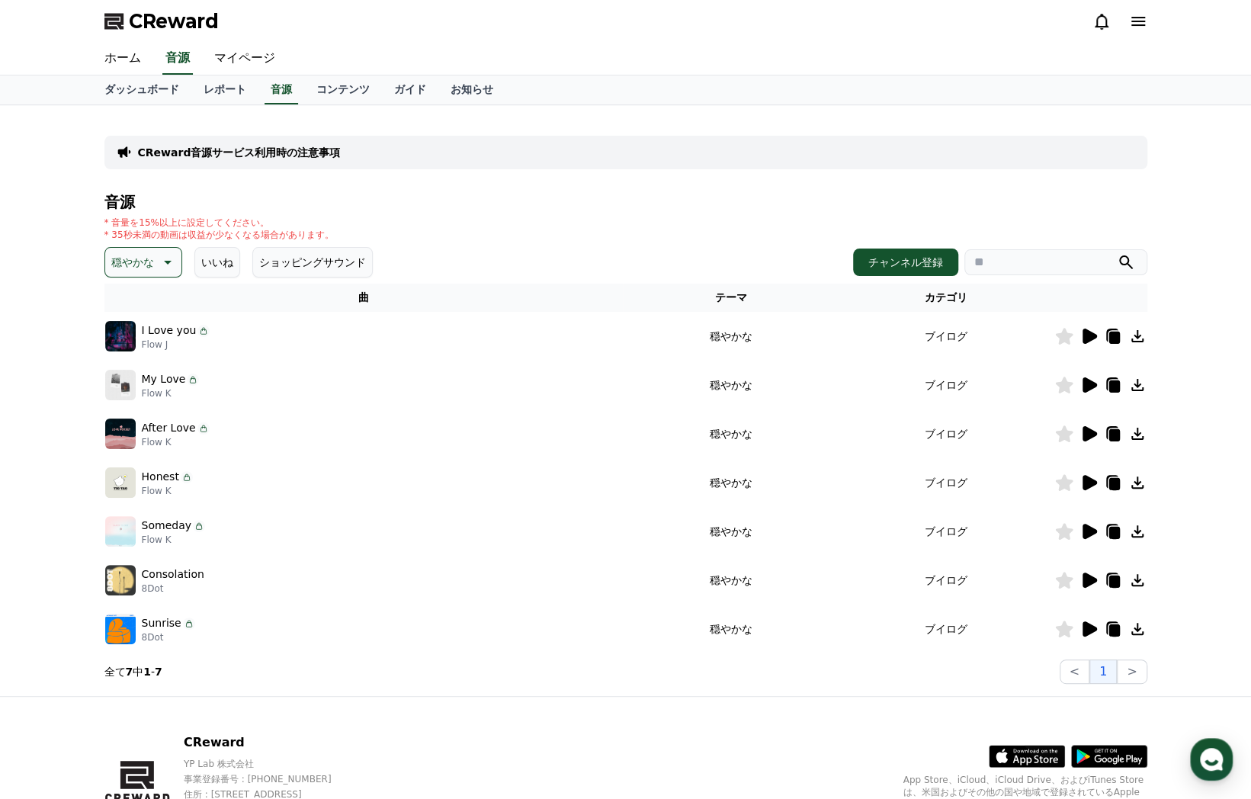
click at [1087, 626] on icon at bounding box center [1090, 628] width 14 height 15
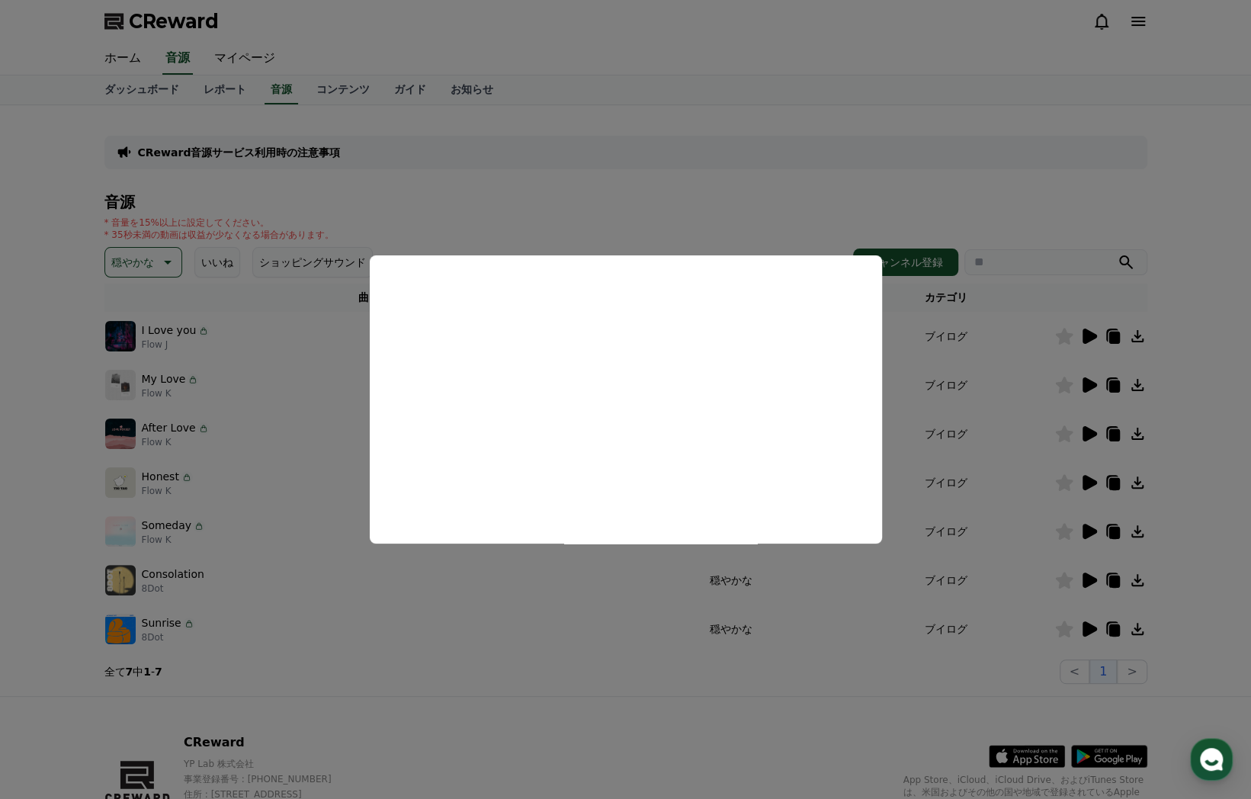
click at [254, 225] on button "close modal" at bounding box center [625, 399] width 1251 height 799
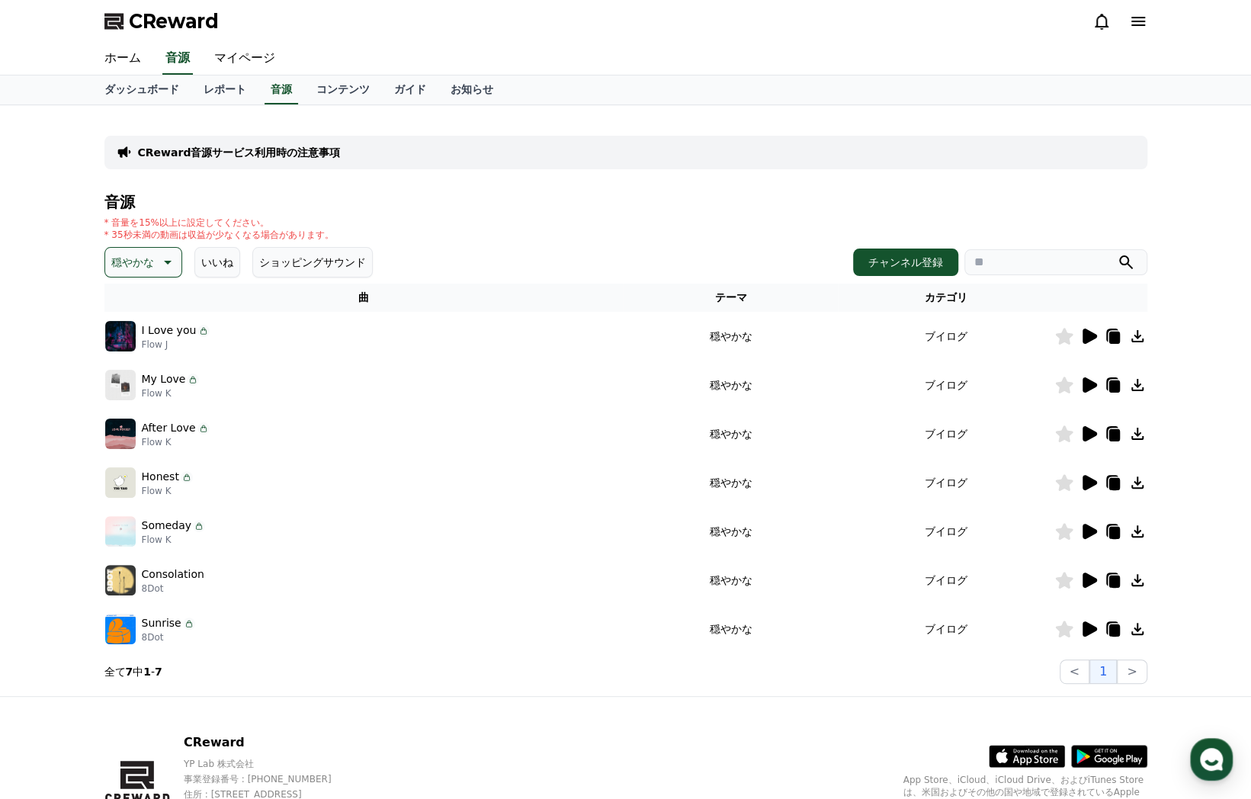
click at [148, 262] on p "穏やかな" at bounding box center [132, 262] width 43 height 21
click at [132, 345] on button "感動的な" at bounding box center [134, 349] width 55 height 34
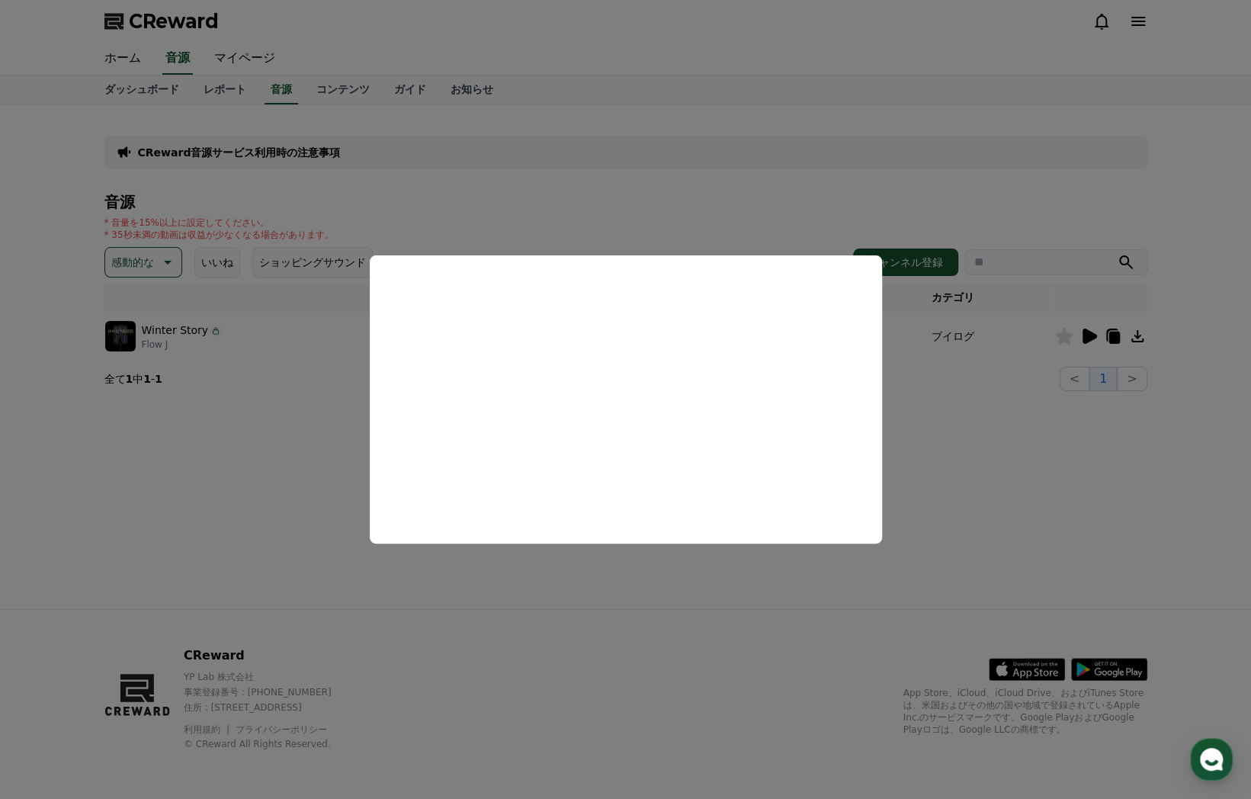
click at [305, 489] on button "close modal" at bounding box center [625, 399] width 1251 height 799
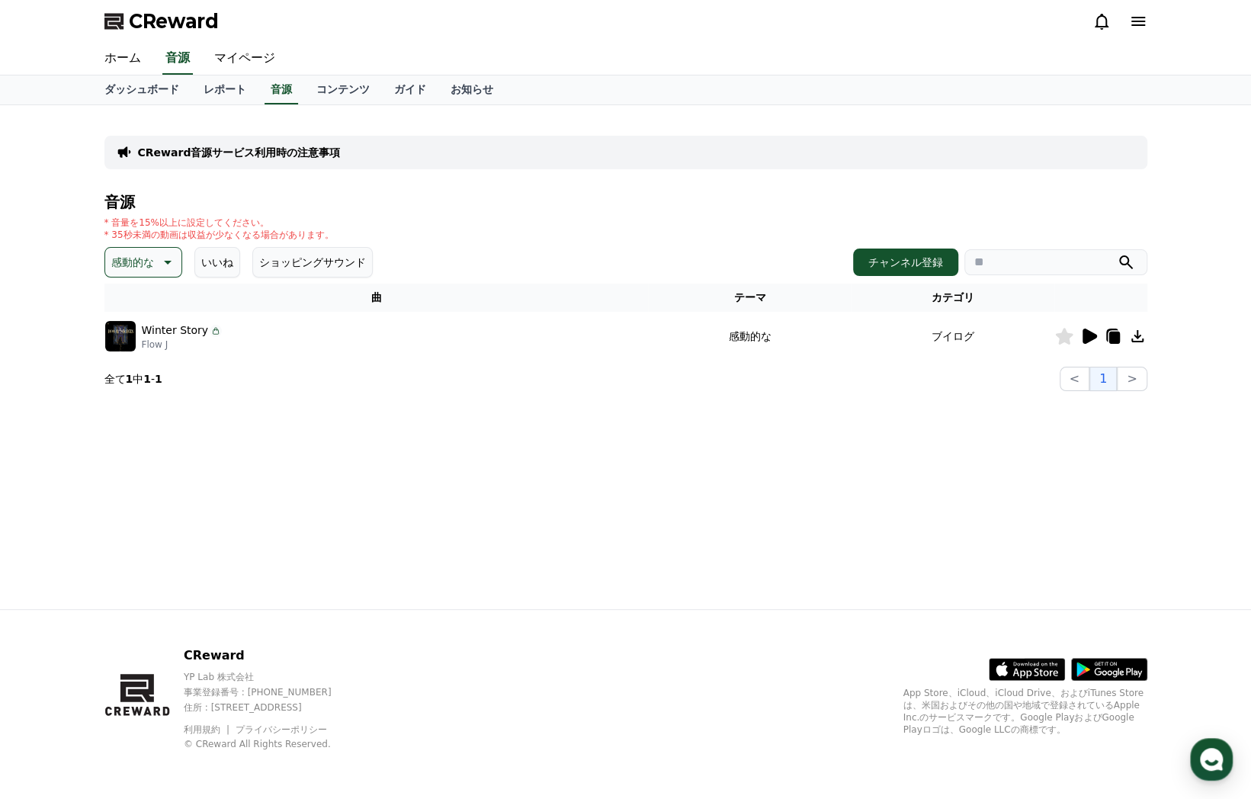
click at [152, 261] on button "感動的な" at bounding box center [143, 262] width 78 height 30
click at [129, 342] on button "空想" at bounding box center [124, 343] width 34 height 34
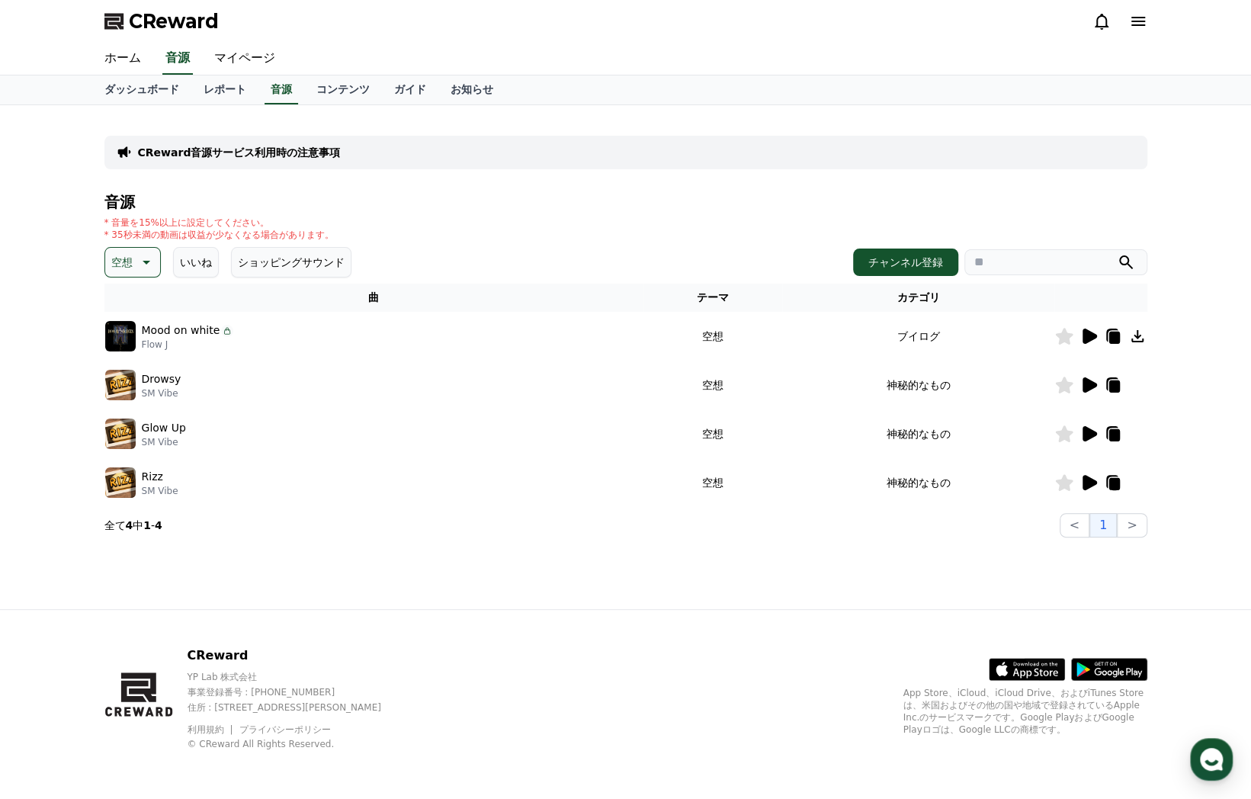
click at [1092, 335] on icon at bounding box center [1090, 336] width 14 height 15
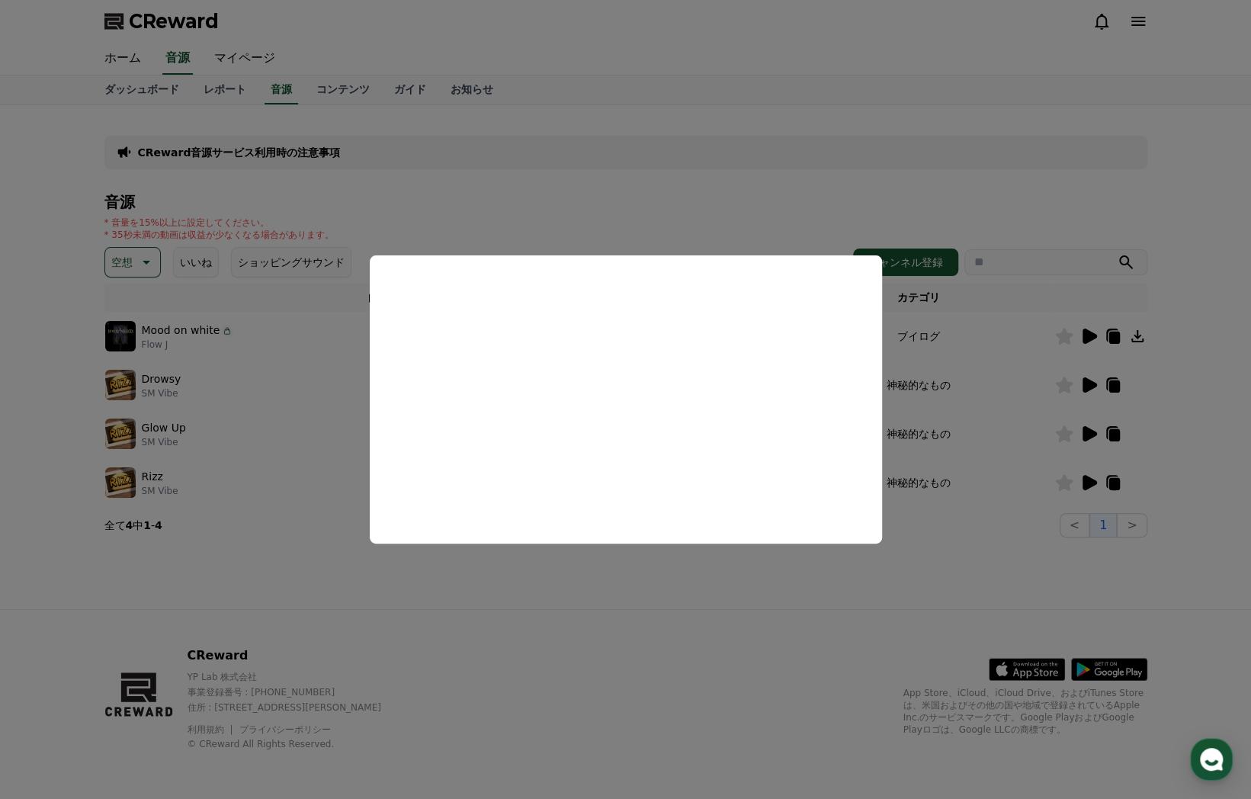
click at [740, 585] on button "close modal" at bounding box center [625, 399] width 1251 height 799
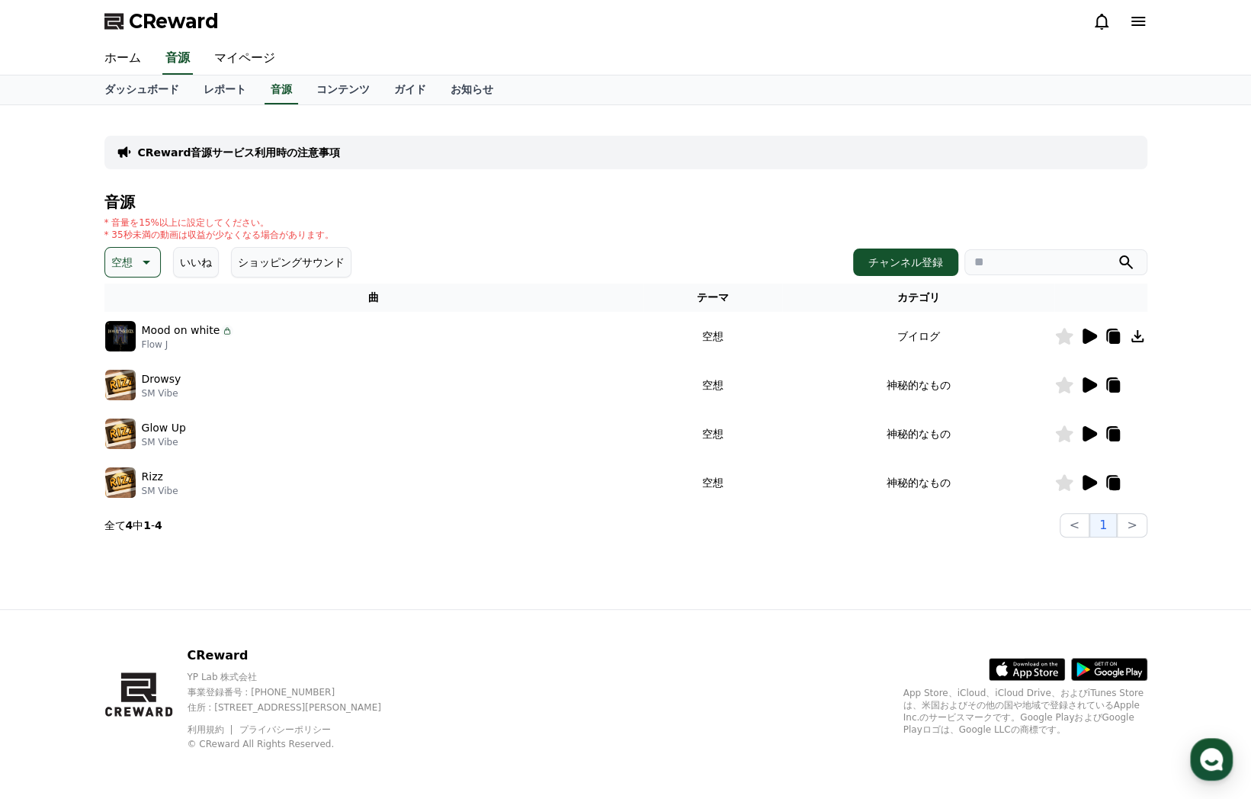
click at [1092, 480] on icon at bounding box center [1090, 482] width 14 height 15
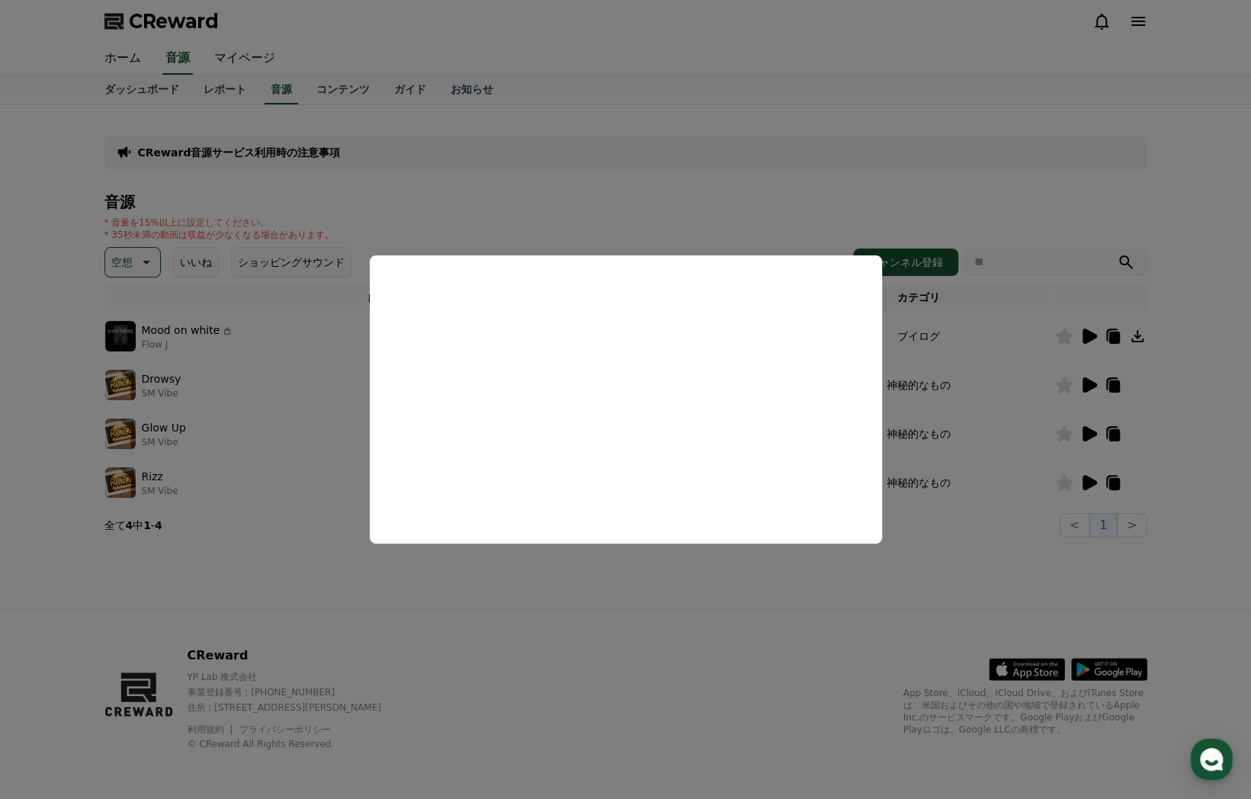
click at [756, 588] on button "close modal" at bounding box center [625, 399] width 1251 height 799
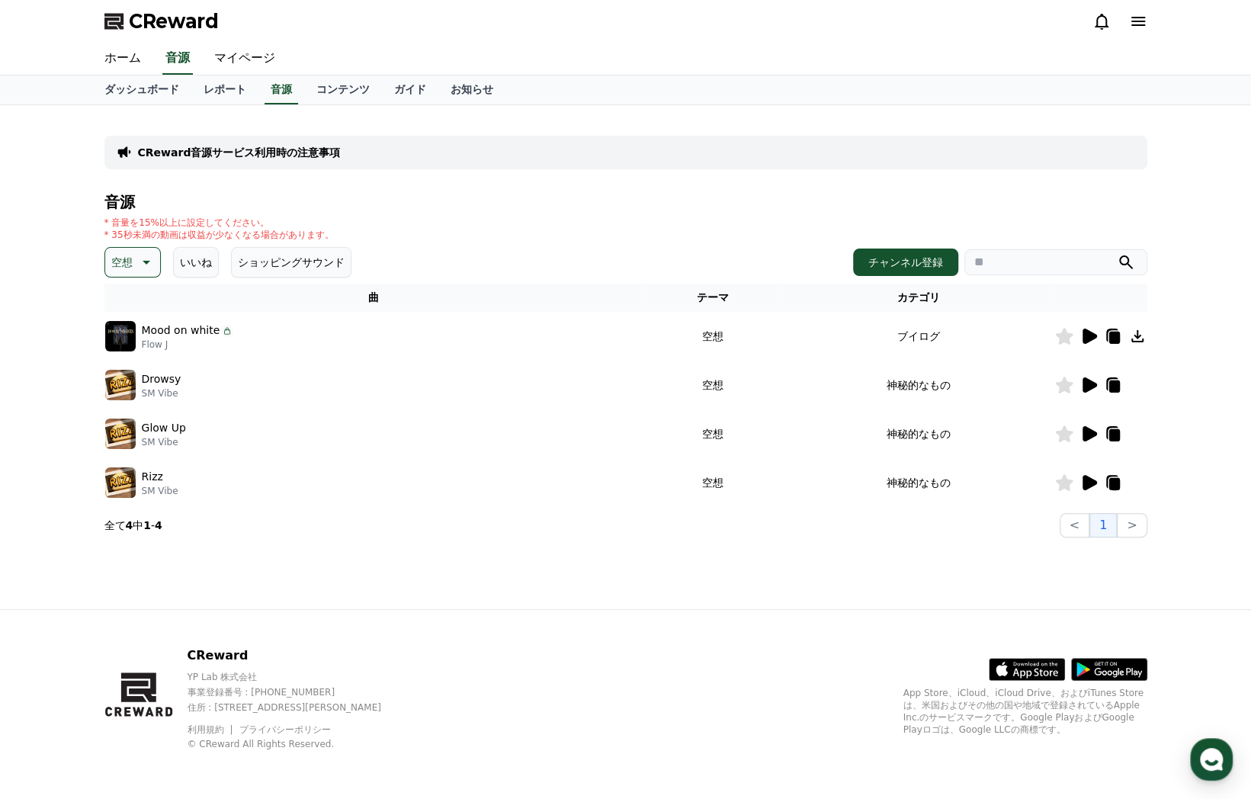
click at [1095, 432] on icon at bounding box center [1090, 433] width 14 height 15
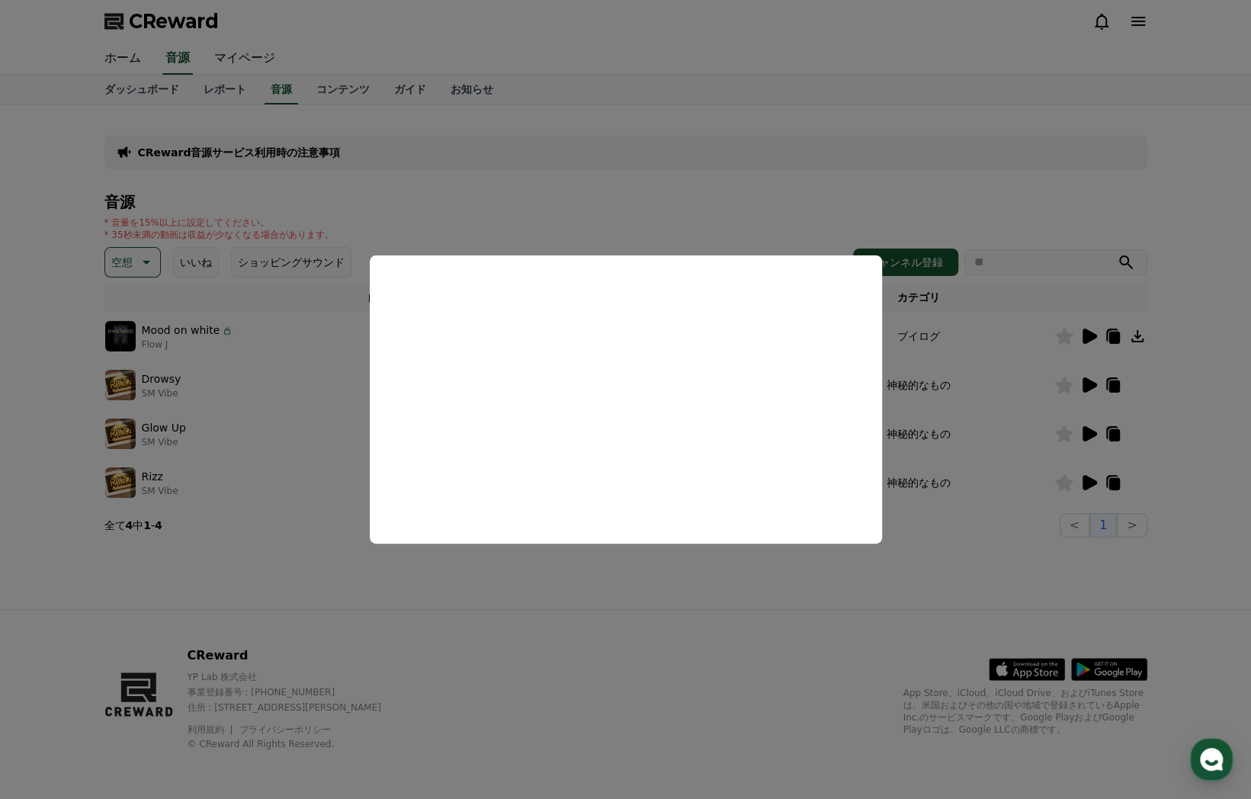
click at [695, 589] on button "close modal" at bounding box center [625, 399] width 1251 height 799
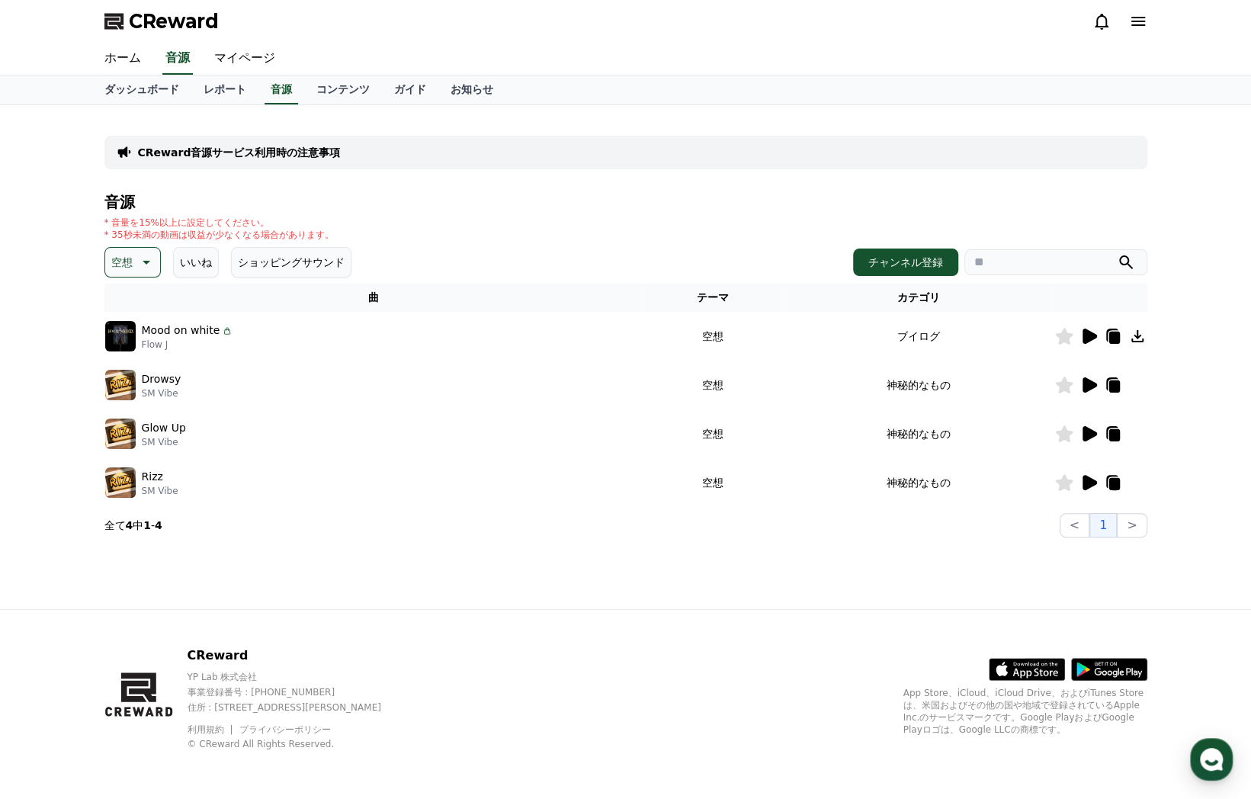
click at [1092, 391] on icon at bounding box center [1089, 385] width 18 height 18
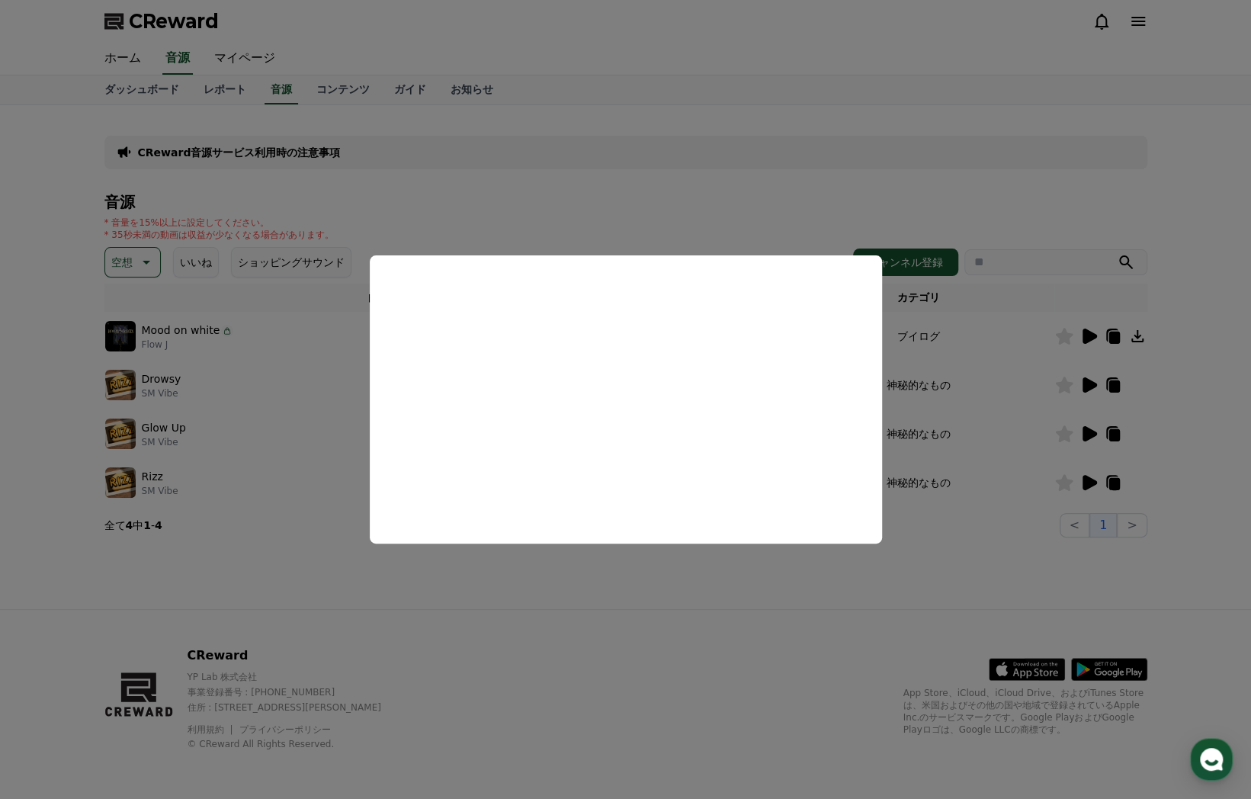
click at [759, 570] on button "close modal" at bounding box center [625, 399] width 1251 height 799
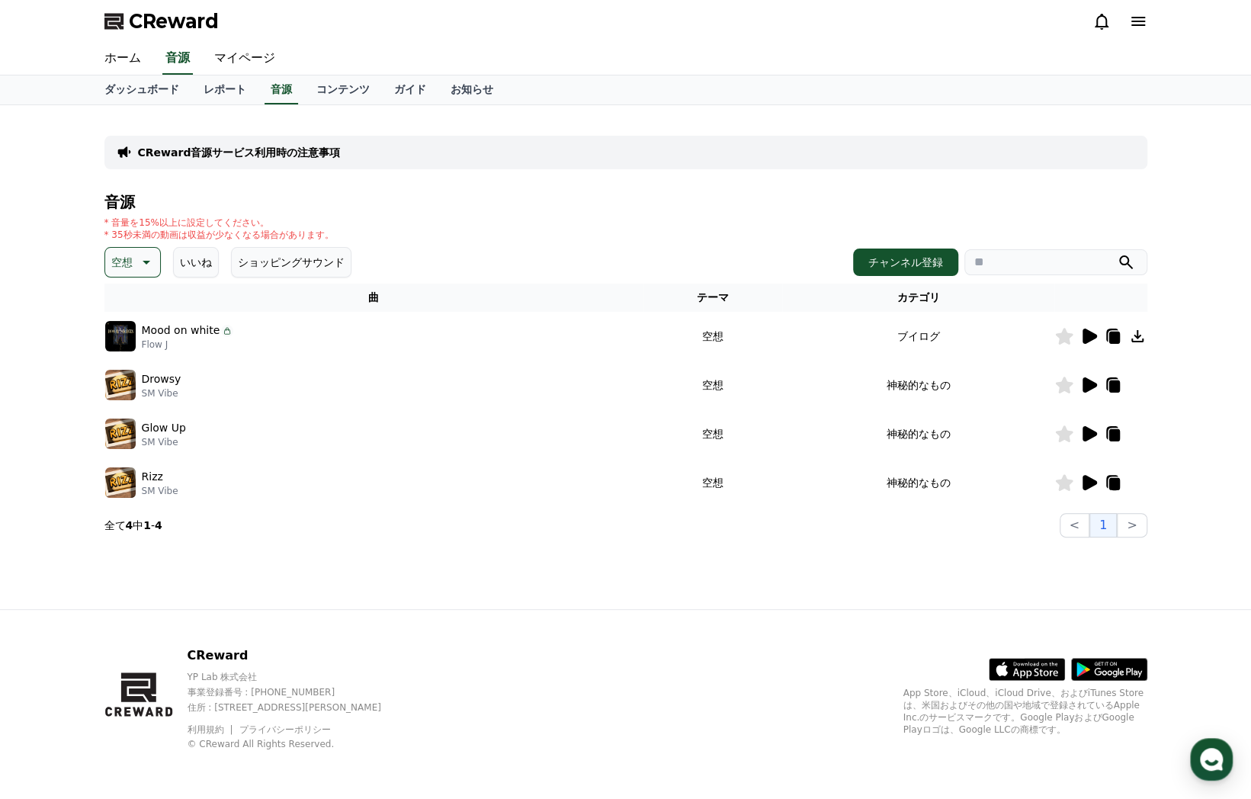
click at [1084, 483] on icon at bounding box center [1090, 482] width 14 height 15
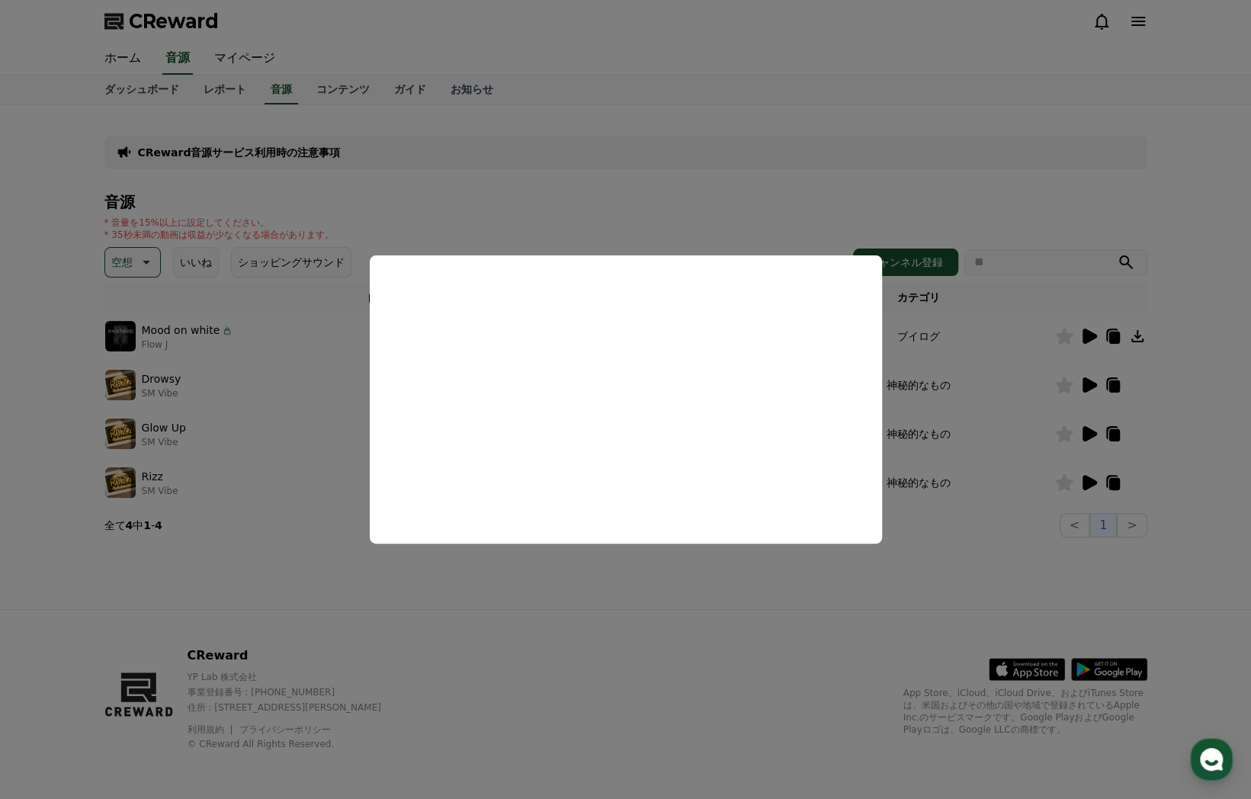
drag, startPoint x: 749, startPoint y: 583, endPoint x: 948, endPoint y: 539, distance: 204.6
click at [755, 583] on button "close modal" at bounding box center [625, 399] width 1251 height 799
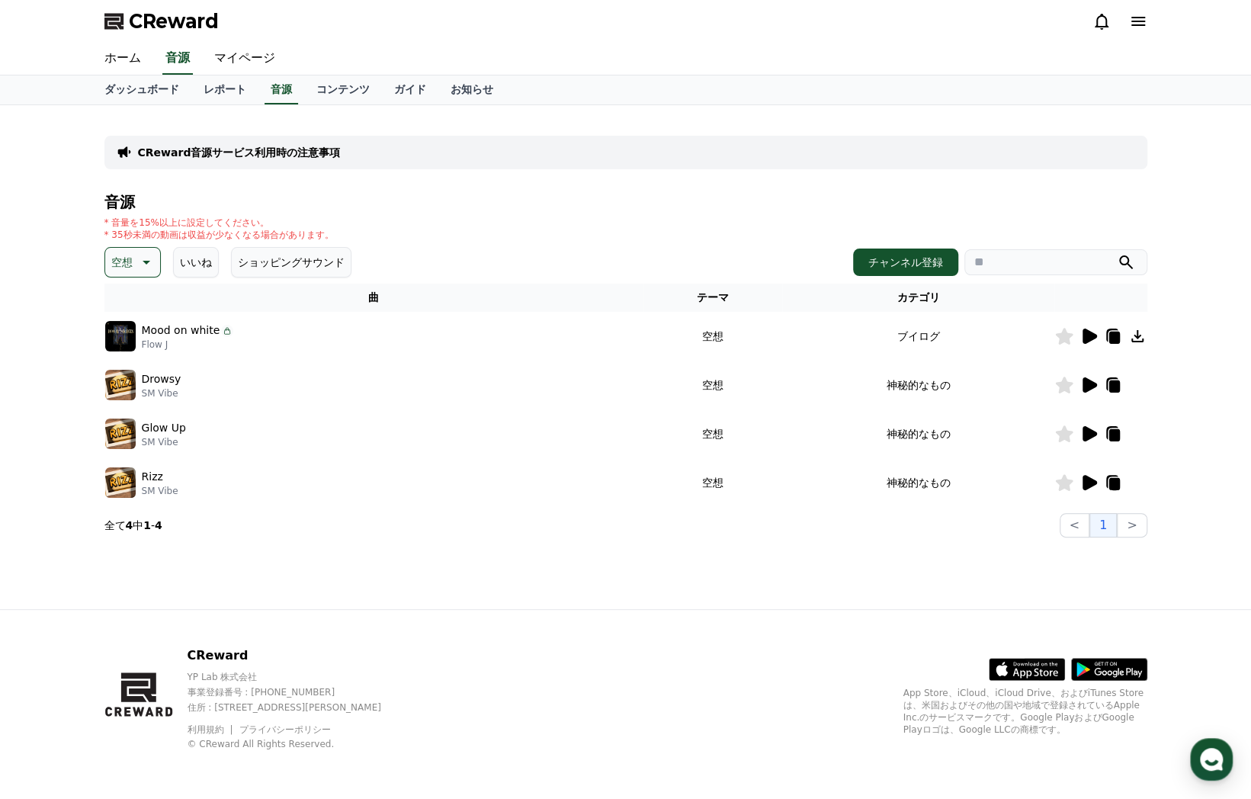
click at [1113, 481] on icon at bounding box center [1114, 484] width 11 height 12
